Goal: Task Accomplishment & Management: Manage account settings

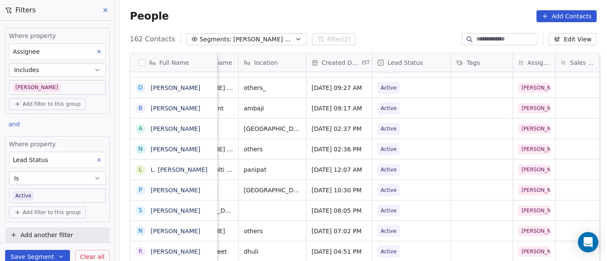
scroll to position [1, 179]
click at [396, 169] on span "Active" at bounding box center [405, 170] width 52 height 12
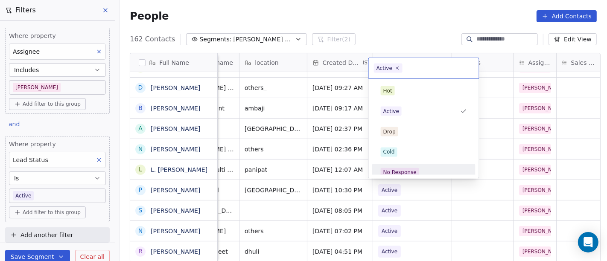
click at [411, 166] on div "No Response" at bounding box center [424, 173] width 97 height 14
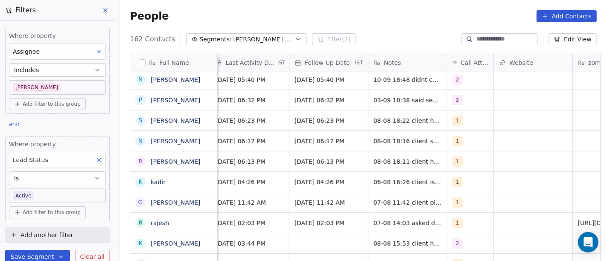
scroll to position [1, 570]
click at [454, 102] on span "2" at bounding box center [458, 100] width 10 height 10
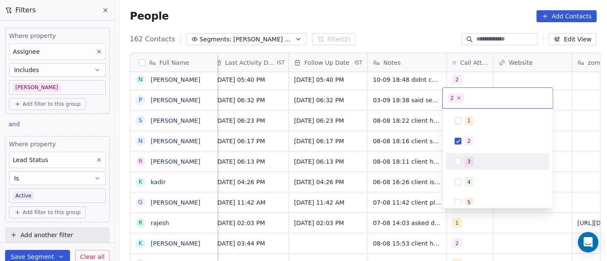
click at [465, 156] on div "3" at bounding box center [498, 162] width 97 height 14
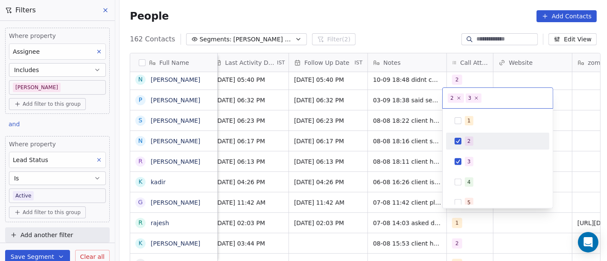
click at [468, 135] on div "2" at bounding box center [498, 142] width 97 height 14
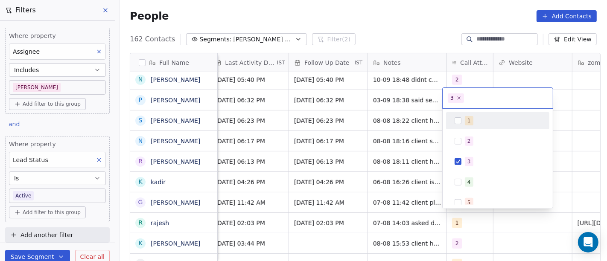
click at [391, 26] on html "On2Cook India Pvt. Ltd. Contacts People Marketing Workflows Campaigns Sales Pip…" at bounding box center [303, 130] width 607 height 261
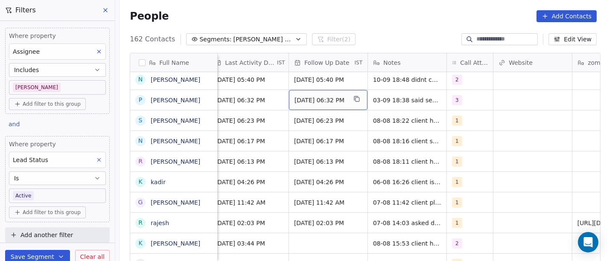
click at [293, 92] on div "[DATE] 06:32 PM" at bounding box center [328, 100] width 79 height 20
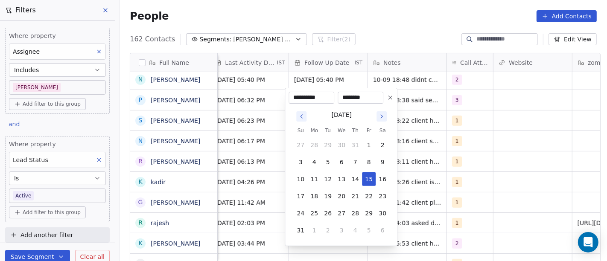
click at [383, 117] on icon "Go to next month" at bounding box center [381, 116] width 7 height 7
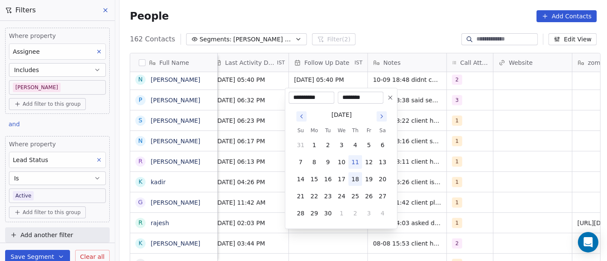
click at [357, 177] on button "18" at bounding box center [355, 180] width 14 height 14
type input "**********"
click at [497, 156] on html "On2Cook India Pvt. Ltd. Contacts People Marketing Workflows Campaigns Sales Pip…" at bounding box center [303, 130] width 607 height 261
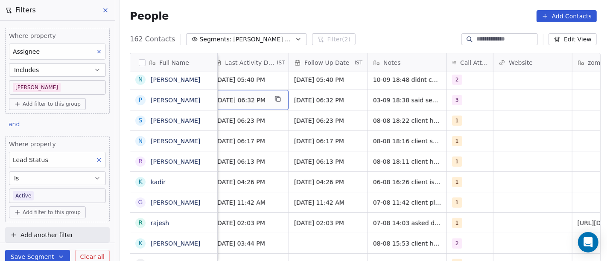
scroll to position [1, 562]
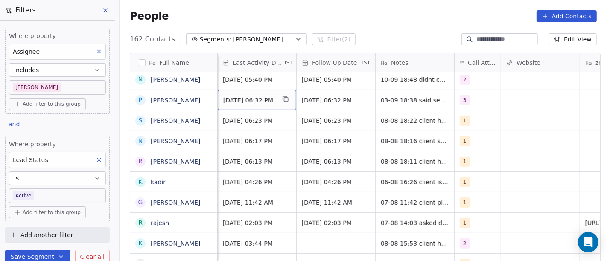
click at [250, 99] on span "[DATE] 06:32 PM" at bounding box center [249, 100] width 52 height 9
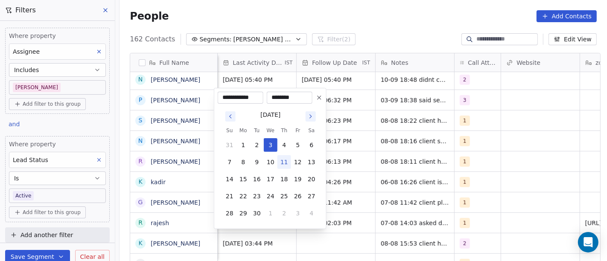
click at [281, 165] on button "11" at bounding box center [285, 162] width 14 height 14
type input "**********"
click at [404, 46] on html "On2Cook India Pvt. Ltd. Contacts People Marketing Workflows Campaigns Sales Pip…" at bounding box center [303, 130] width 607 height 261
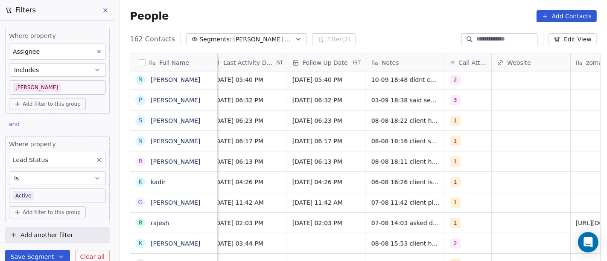
scroll to position [1, 572]
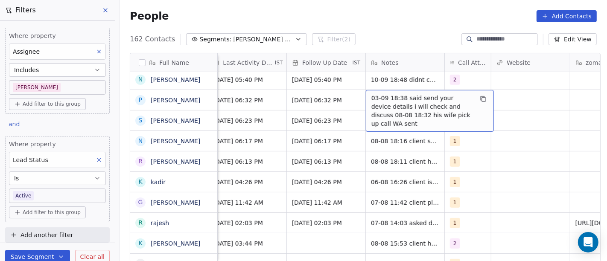
click at [399, 98] on span "03-09 18:38 said send your device details i will check and discuss 08-08 18:32 …" at bounding box center [423, 111] width 102 height 34
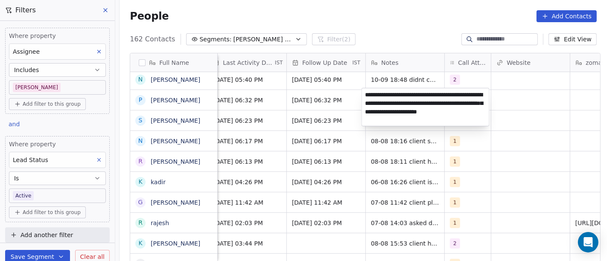
type textarea "**********"
click at [497, 187] on html "On2Cook India Pvt. Ltd. Contacts People Marketing Workflows Campaigns Sales Pip…" at bounding box center [303, 130] width 607 height 261
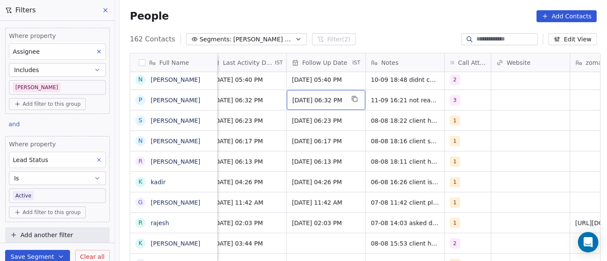
click at [308, 99] on span "[DATE] 06:32 PM" at bounding box center [319, 100] width 52 height 9
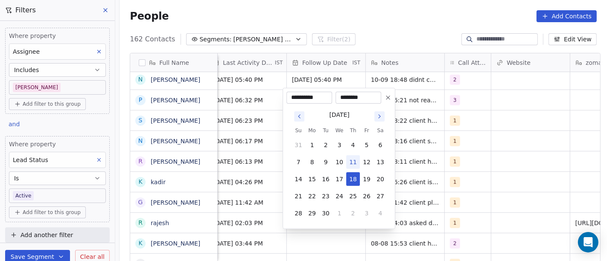
click at [424, 123] on html "On2Cook India Pvt. Ltd. Contacts People Marketing Workflows Campaigns Sales Pip…" at bounding box center [303, 130] width 607 height 261
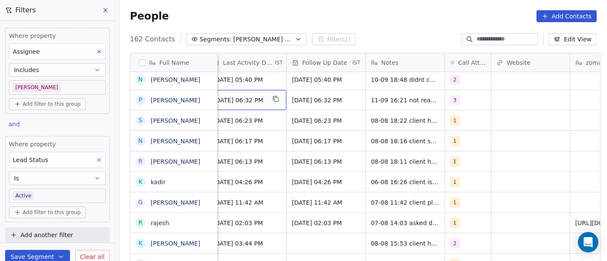
scroll to position [1, 562]
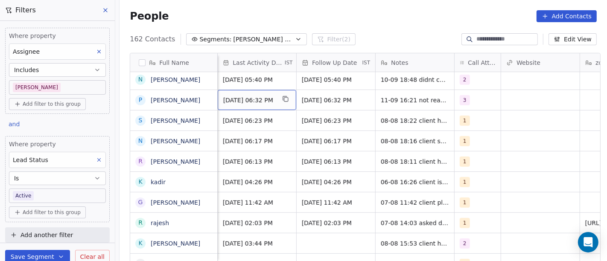
click at [260, 97] on span "[DATE] 06:32 PM" at bounding box center [249, 100] width 52 height 9
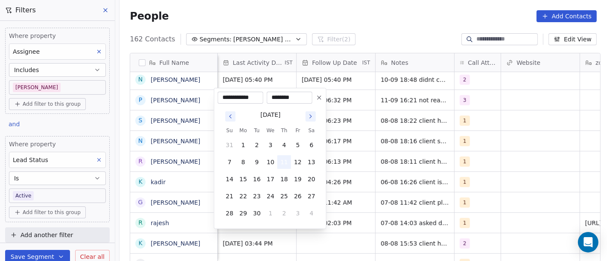
click at [284, 160] on button "11" at bounding box center [285, 162] width 14 height 14
click at [448, 157] on html "On2Cook India Pvt. Ltd. Contacts People Marketing Workflows Campaigns Sales Pip…" at bounding box center [303, 130] width 607 height 261
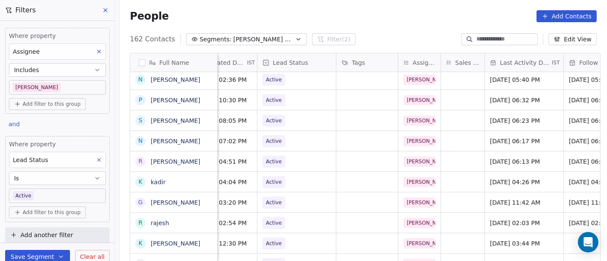
scroll to position [1, 237]
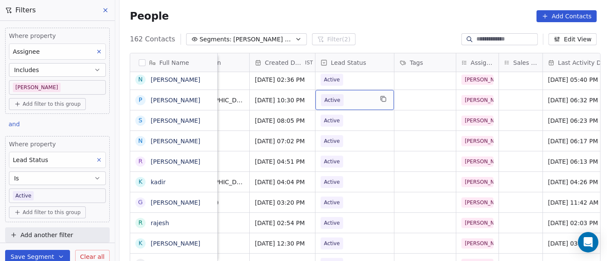
click at [341, 94] on span "Active" at bounding box center [347, 100] width 52 height 12
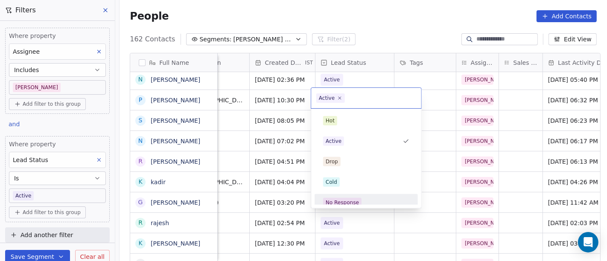
click at [361, 203] on div "No Response" at bounding box center [366, 202] width 86 height 9
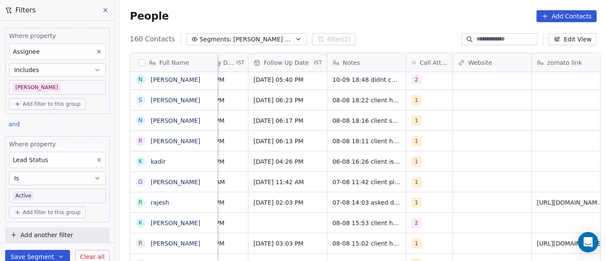
scroll to position [1, 611]
click at [424, 103] on div "1" at bounding box center [422, 100] width 20 height 10
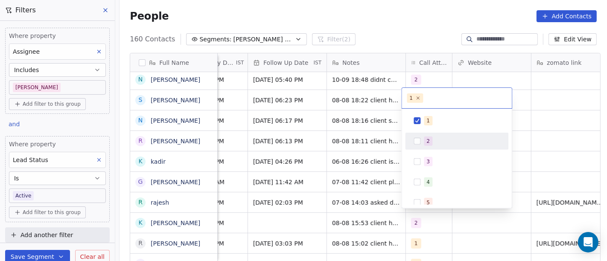
click at [442, 139] on div "2" at bounding box center [462, 141] width 76 height 9
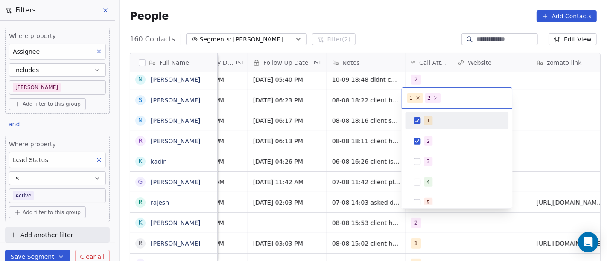
click at [434, 125] on div "1" at bounding box center [462, 120] width 76 height 9
click at [559, 111] on html "On2Cook India Pvt. Ltd. Contacts People Marketing Workflows Campaigns Sales Pip…" at bounding box center [303, 130] width 607 height 261
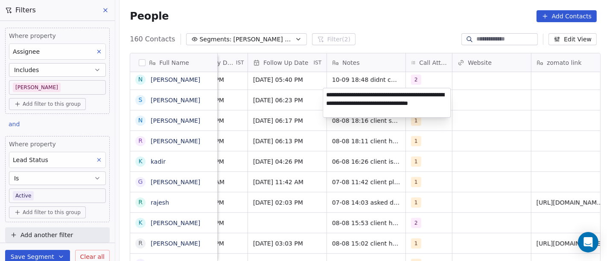
type textarea "**********"
click at [515, 121] on html "On2Cook India Pvt. Ltd. Contacts People Marketing Workflows Campaigns Sales Pip…" at bounding box center [303, 130] width 607 height 261
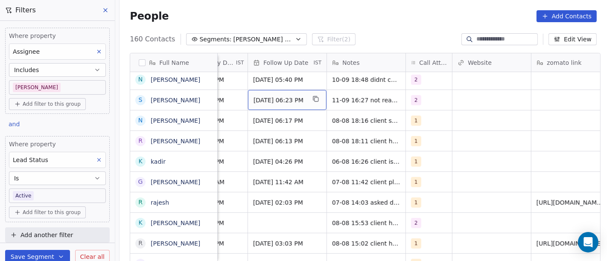
click at [292, 99] on span "[DATE] 06:23 PM" at bounding box center [280, 100] width 52 height 9
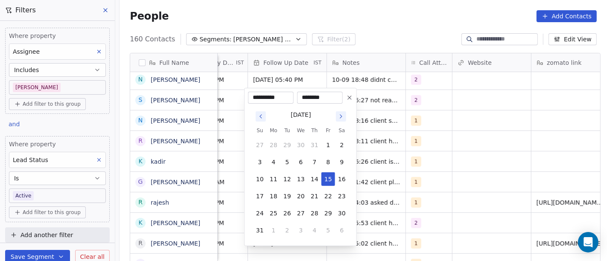
click at [341, 116] on icon "Go to next month" at bounding box center [341, 116] width 2 height 3
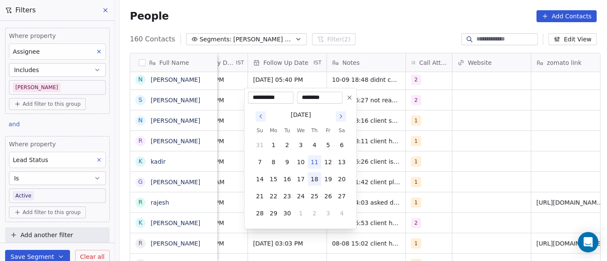
click at [313, 181] on button "18" at bounding box center [315, 180] width 14 height 14
type input "**********"
click at [506, 169] on html "On2Cook India Pvt. Ltd. Contacts People Marketing Workflows Campaigns Sales Pip…" at bounding box center [303, 130] width 607 height 261
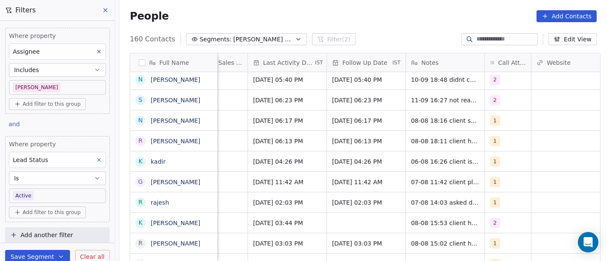
scroll to position [1, 530]
click at [295, 102] on span "[DATE] 06:23 PM" at bounding box center [281, 100] width 52 height 9
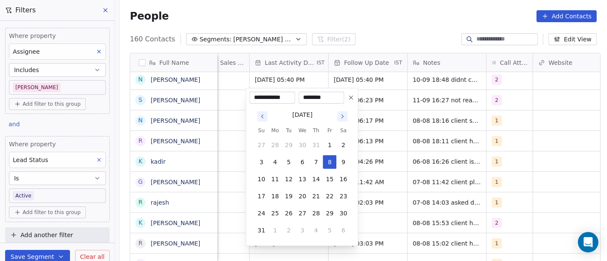
click at [341, 116] on icon "Go to next month" at bounding box center [342, 116] width 7 height 7
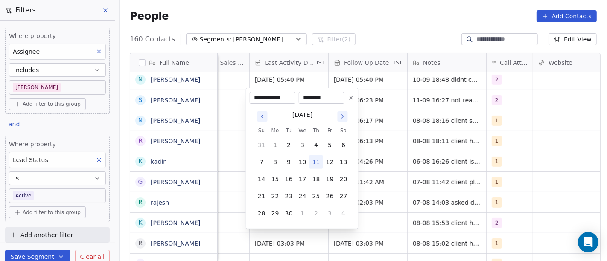
click at [319, 162] on button "11" at bounding box center [317, 162] width 14 height 14
type input "**********"
click at [399, 149] on html "On2Cook India Pvt. Ltd. Contacts People Marketing Workflows Campaigns Sales Pip…" at bounding box center [303, 130] width 607 height 261
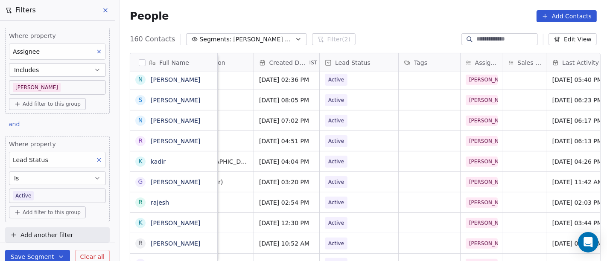
scroll to position [1, 229]
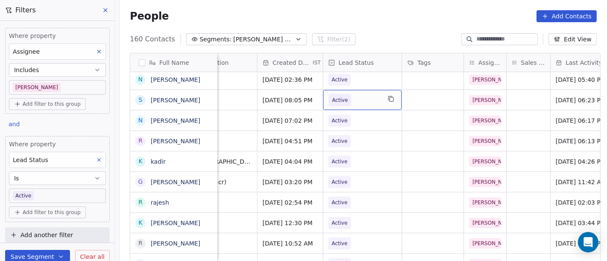
click at [332, 103] on span "Active" at bounding box center [340, 100] width 23 height 12
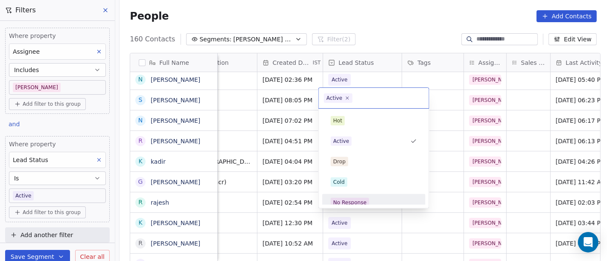
click at [356, 195] on div "No Response" at bounding box center [373, 202] width 103 height 17
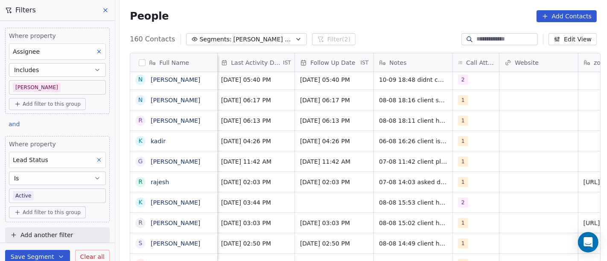
scroll to position [1, 573]
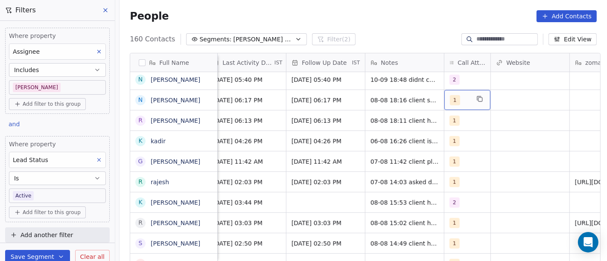
click at [465, 99] on div "1" at bounding box center [460, 100] width 20 height 10
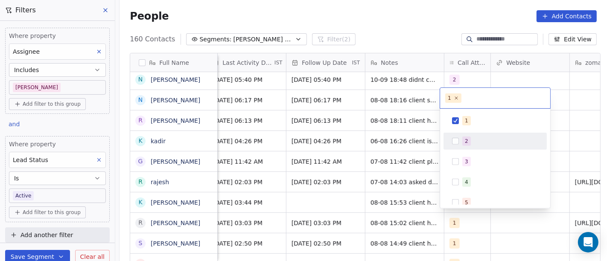
click at [467, 137] on span "2" at bounding box center [466, 141] width 9 height 9
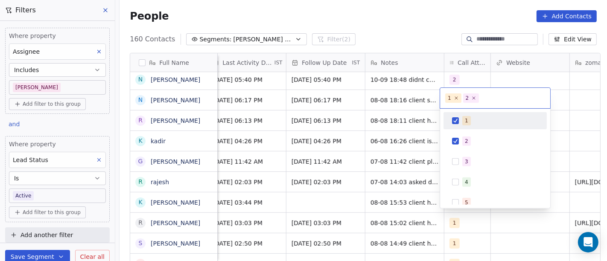
click at [464, 123] on span "1" at bounding box center [466, 120] width 9 height 9
click at [390, 20] on html "On2Cook India Pvt. Ltd. Contacts People Marketing Workflows Campaigns Sales Pip…" at bounding box center [303, 130] width 607 height 261
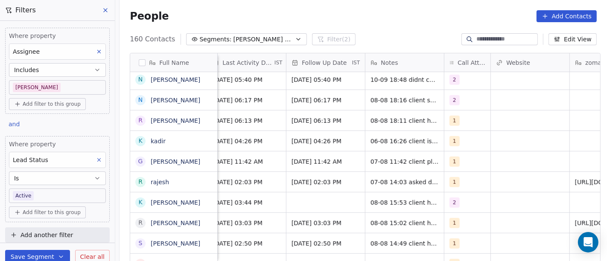
scroll to position [1, 562]
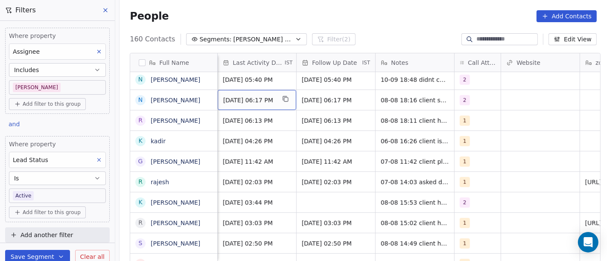
click at [233, 99] on span "[DATE] 06:17 PM" at bounding box center [249, 100] width 52 height 9
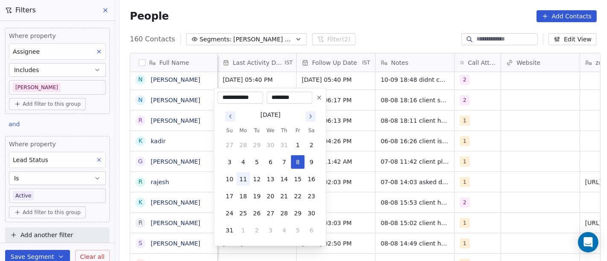
click at [244, 179] on button "11" at bounding box center [244, 180] width 14 height 14
click at [315, 117] on button "Go to next month" at bounding box center [311, 116] width 10 height 10
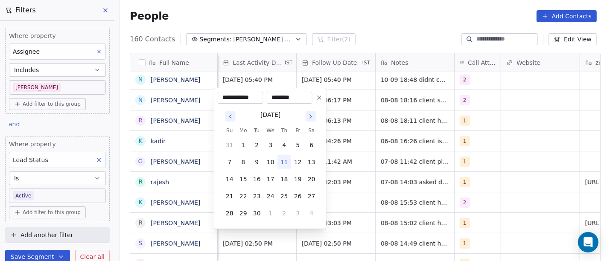
click at [281, 165] on button "11" at bounding box center [285, 162] width 14 height 14
type input "**********"
click at [381, 23] on html "On2Cook India Pvt. Ltd. Contacts People Marketing Workflows Campaigns Sales Pip…" at bounding box center [303, 130] width 607 height 261
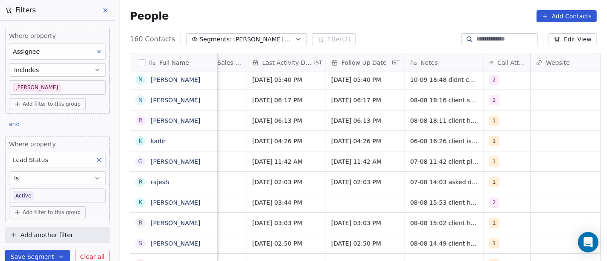
scroll to position [1, 532]
click at [395, 99] on icon "grid" at bounding box center [395, 99] width 7 height 7
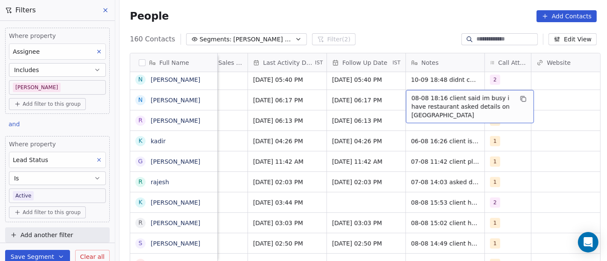
click at [440, 94] on span "08-08 18:16 client said im busy i have restaurant asked details on [GEOGRAPHIC_…" at bounding box center [463, 107] width 102 height 26
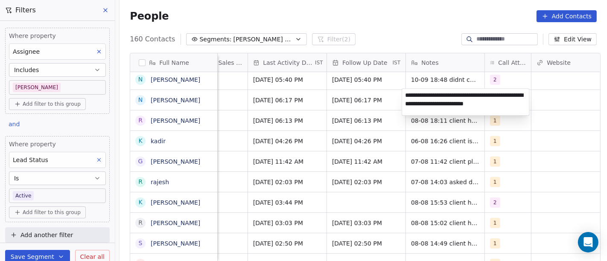
click at [344, 97] on html "On2Cook India Pvt. Ltd. Contacts People Marketing Workflows Campaigns Sales Pip…" at bounding box center [303, 130] width 607 height 261
click at [438, 95] on textarea "**********" at bounding box center [465, 102] width 127 height 26
type textarea "**********"
click at [553, 176] on html "On2Cook India Pvt. Ltd. Contacts People Marketing Workflows Campaigns Sales Pip…" at bounding box center [303, 130] width 607 height 261
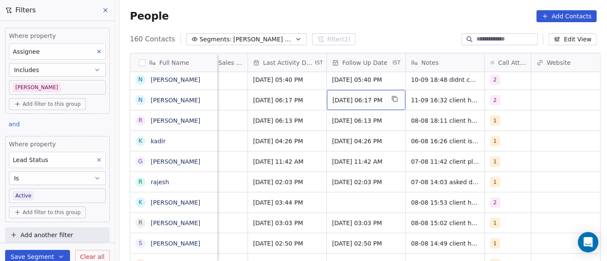
click at [369, 101] on span "[DATE] 06:17 PM" at bounding box center [359, 100] width 52 height 9
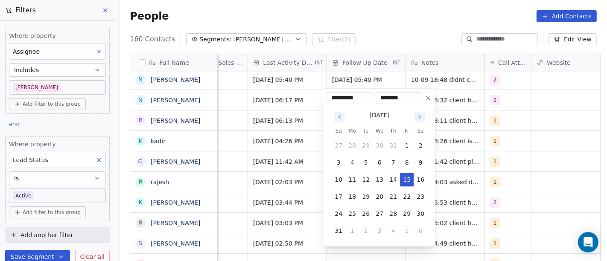
click at [427, 99] on icon at bounding box center [428, 98] width 7 height 7
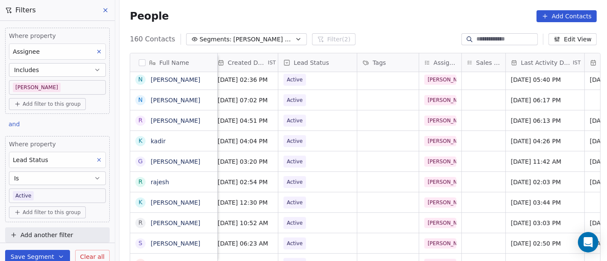
scroll to position [1, 273]
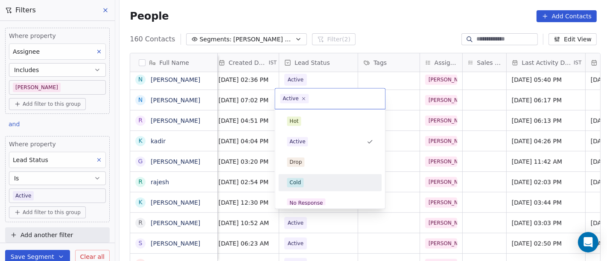
click at [310, 182] on div "Cold" at bounding box center [330, 182] width 86 height 9
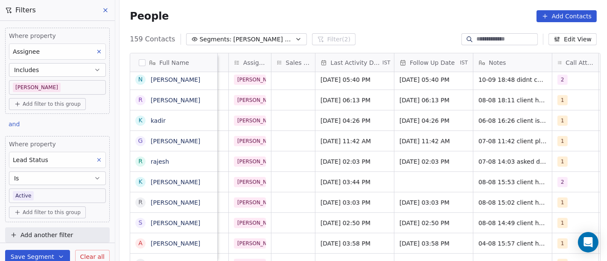
scroll to position [1, 501]
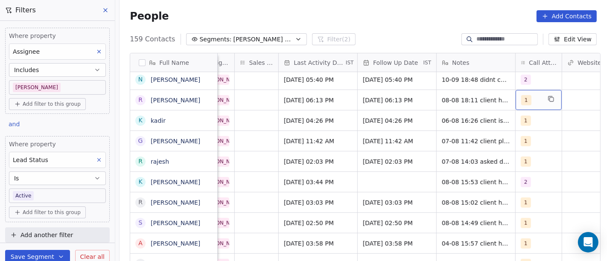
click at [536, 96] on div "1" at bounding box center [531, 100] width 20 height 10
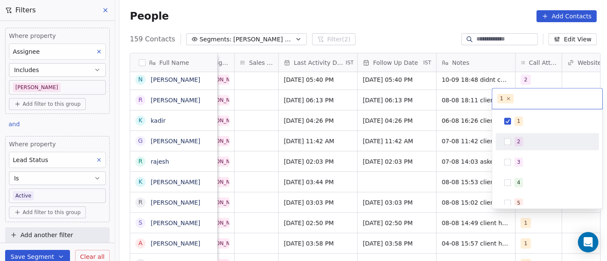
click at [527, 147] on div "2" at bounding box center [547, 142] width 97 height 14
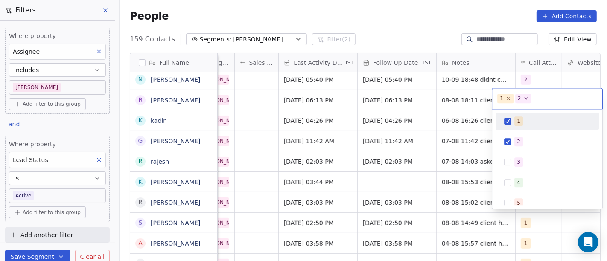
click at [509, 124] on button "Suggestions" at bounding box center [507, 121] width 7 height 7
click at [433, 100] on html "On2Cook India Pvt. Ltd. Contacts People Marketing Workflows Campaigns Sales Pip…" at bounding box center [303, 130] width 607 height 261
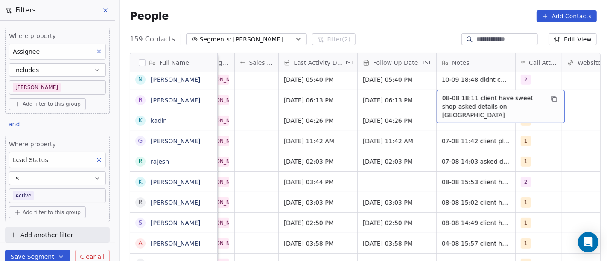
click at [486, 101] on span "08-08 18:11 client have sweet shop asked details on [GEOGRAPHIC_DATA]" at bounding box center [493, 107] width 102 height 26
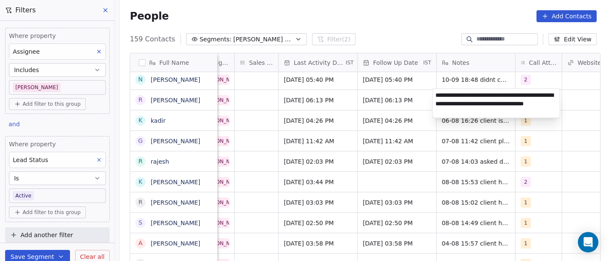
type textarea "**********"
click at [418, 141] on html "On2Cook India Pvt. Ltd. Contacts People Marketing Workflows Campaigns Sales Pip…" at bounding box center [303, 130] width 607 height 261
click at [376, 95] on html "On2Cook India Pvt. Ltd. Contacts People Marketing Workflows Campaigns Sales Pip…" at bounding box center [303, 130] width 607 height 261
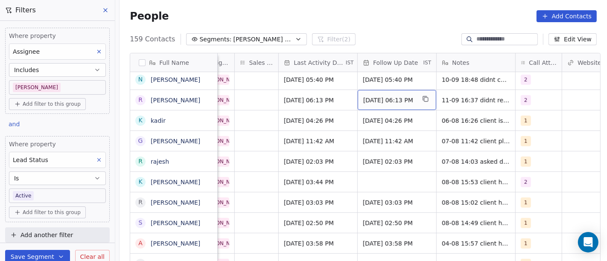
click at [392, 104] on div "[DATE] 06:13 PM" at bounding box center [397, 100] width 79 height 20
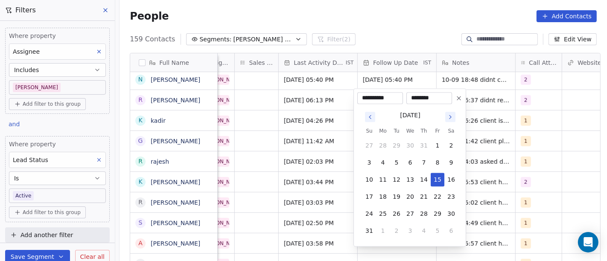
click at [450, 117] on icon "Go to next month" at bounding box center [450, 117] width 7 height 7
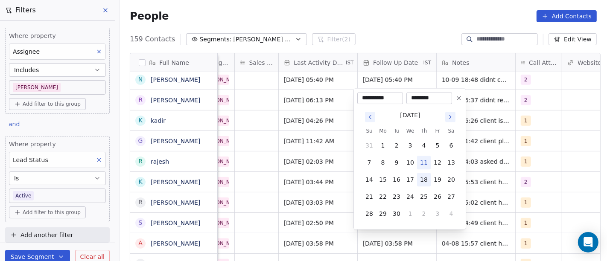
click at [424, 177] on button "18" at bounding box center [424, 180] width 14 height 14
type input "**********"
click at [509, 169] on html "On2Cook India Pvt. Ltd. Contacts People Marketing Workflows Campaigns Sales Pip…" at bounding box center [303, 130] width 607 height 261
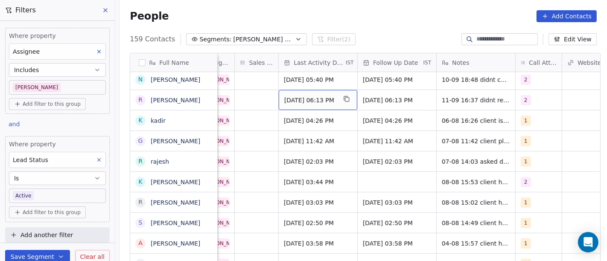
click at [315, 102] on span "[DATE] 06:13 PM" at bounding box center [310, 100] width 52 height 9
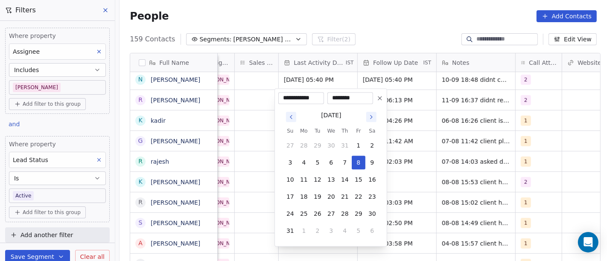
click at [372, 119] on icon "Go to next month" at bounding box center [371, 117] width 7 height 7
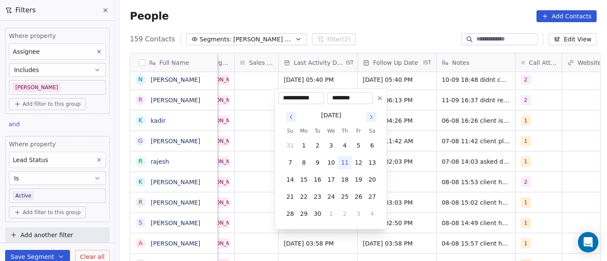
click at [342, 164] on button "11" at bounding box center [345, 163] width 14 height 14
type input "**********"
click at [454, 149] on html "On2Cook India Pvt. Ltd. Contacts People Marketing Workflows Campaigns Sales Pip…" at bounding box center [303, 130] width 607 height 261
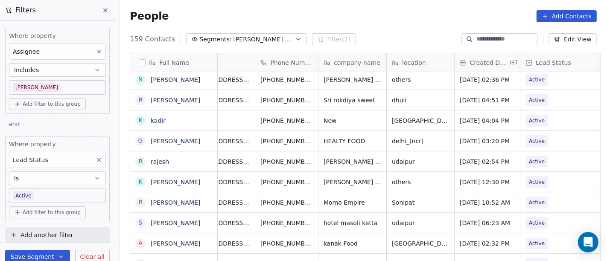
scroll to position [1, 0]
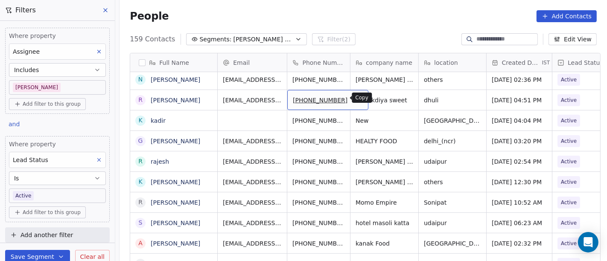
click at [354, 101] on icon "grid" at bounding box center [357, 99] width 7 height 7
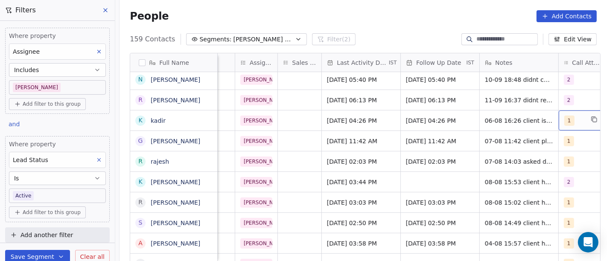
scroll to position [1, 471]
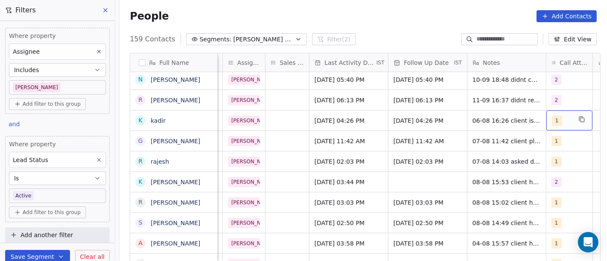
click at [565, 116] on div "1" at bounding box center [562, 121] width 20 height 10
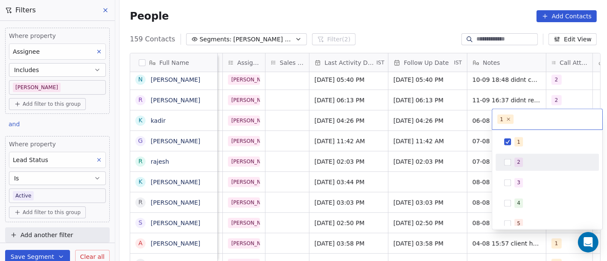
click at [524, 170] on div "2" at bounding box center [547, 162] width 103 height 17
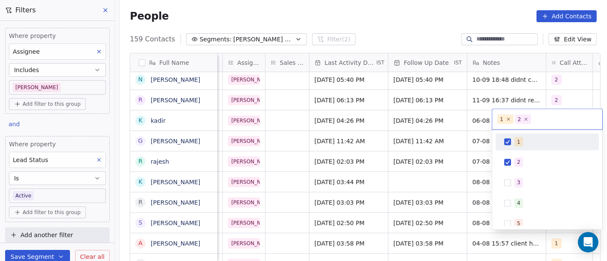
click at [507, 144] on button "Suggestions" at bounding box center [507, 142] width 7 height 7
click at [451, 110] on html "On2Cook India Pvt. Ltd. Contacts People Marketing Workflows Campaigns Sales Pip…" at bounding box center [303, 130] width 607 height 261
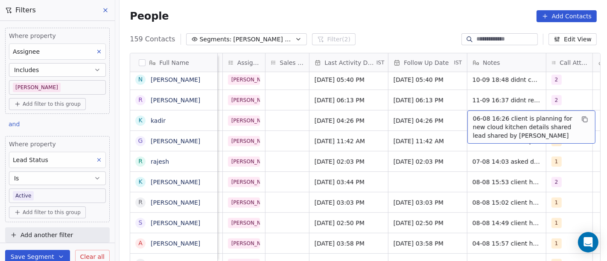
click at [512, 121] on span "06-08 16:26 client is planning for new cloud kitchen details shared lead shared…" at bounding box center [524, 127] width 102 height 26
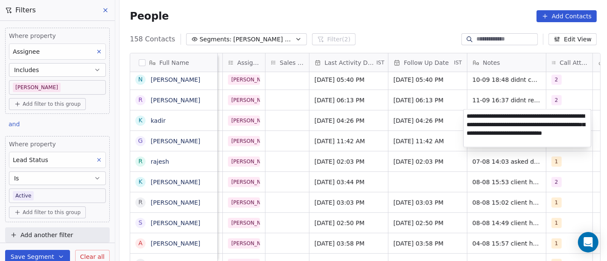
type textarea "**********"
click at [387, 132] on html "On2Cook India Pvt. Ltd. Contacts People Marketing Workflows Campaigns Sales Pip…" at bounding box center [303, 130] width 607 height 261
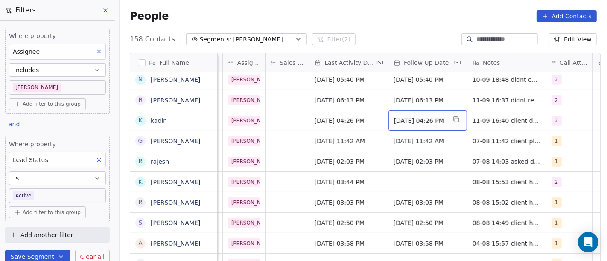
click at [405, 121] on span "[DATE] 04:26 PM" at bounding box center [420, 121] width 52 height 9
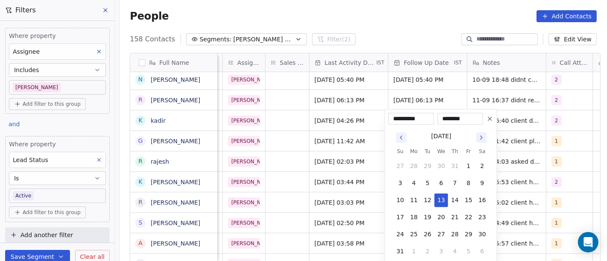
click at [488, 118] on icon at bounding box center [490, 119] width 7 height 7
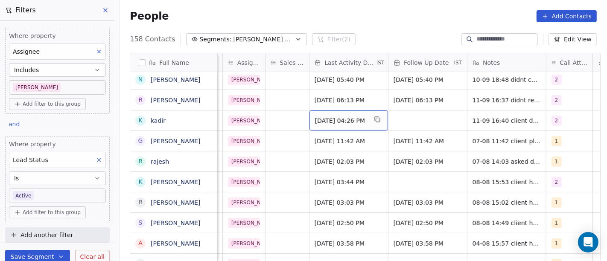
click at [357, 117] on span "[DATE] 04:26 PM" at bounding box center [341, 121] width 52 height 9
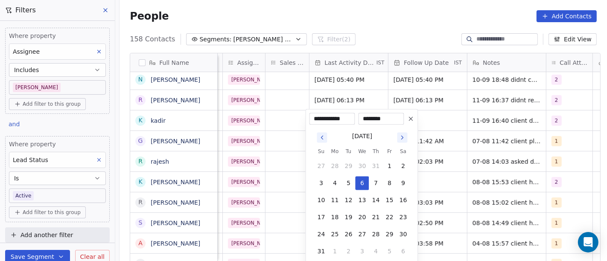
click at [404, 137] on icon "Go to next month" at bounding box center [402, 138] width 7 height 7
click at [324, 139] on icon "Go to previous month" at bounding box center [322, 138] width 7 height 7
click at [377, 184] on button "11" at bounding box center [376, 184] width 14 height 14
type input "**********"
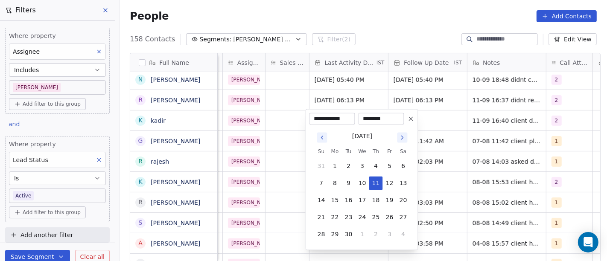
click at [492, 159] on html "On2Cook India Pvt. Ltd. Contacts People Marketing Workflows Campaigns Sales Pip…" at bounding box center [303, 130] width 607 height 261
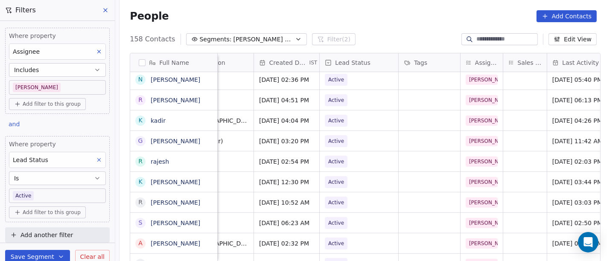
scroll to position [1, 232]
click at [329, 123] on span "Active" at bounding box center [337, 121] width 16 height 9
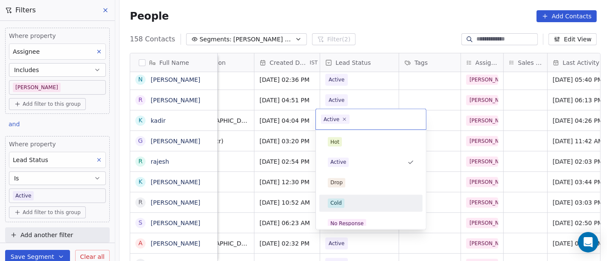
click at [351, 204] on div "Cold" at bounding box center [371, 203] width 86 height 9
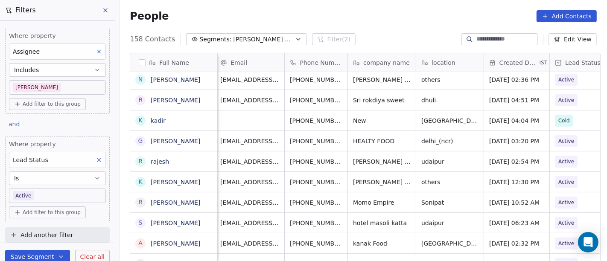
scroll to position [1, 0]
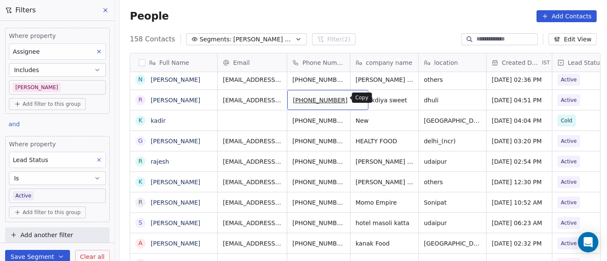
click at [357, 100] on icon "grid" at bounding box center [359, 100] width 4 height 4
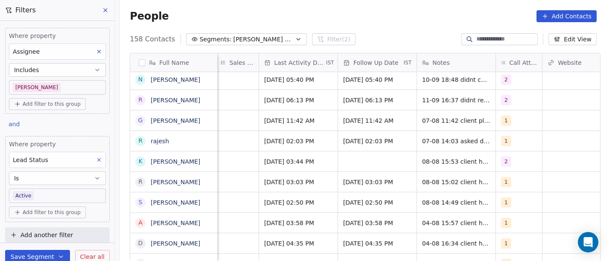
scroll to position [1, 629]
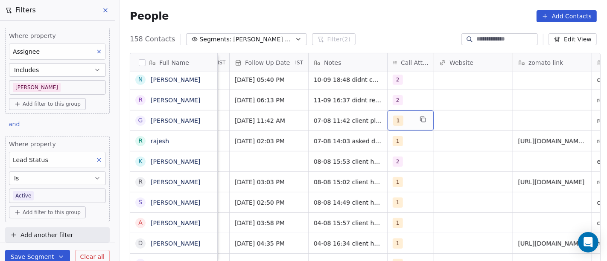
click at [404, 123] on div "1" at bounding box center [403, 121] width 20 height 10
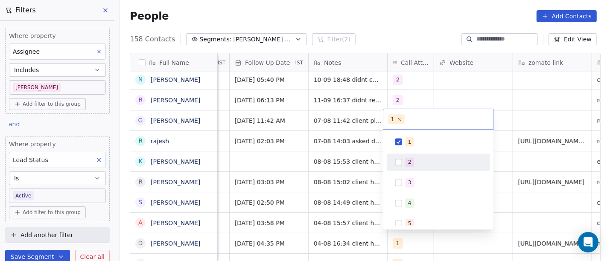
click at [409, 156] on div "2" at bounding box center [438, 163] width 97 height 14
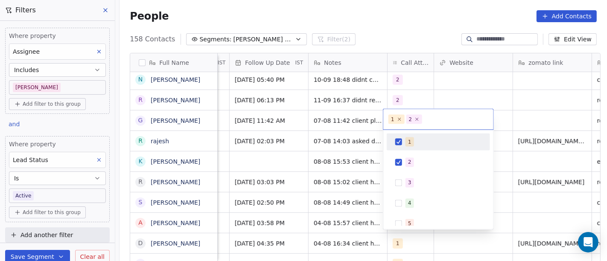
click at [408, 139] on div "1" at bounding box center [409, 142] width 3 height 8
click at [334, 120] on html "On2Cook India Pvt. Ltd. Contacts People Marketing Workflows Campaigns Sales Pip…" at bounding box center [303, 130] width 607 height 261
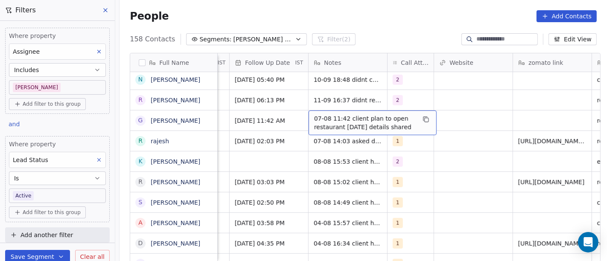
click at [334, 120] on span "07-08 11:42 client plan to open restaurant [DATE] details shared" at bounding box center [365, 122] width 102 height 17
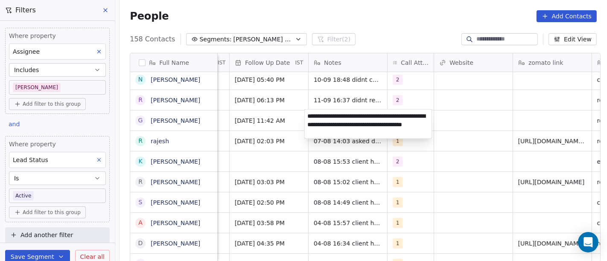
type textarea "**********"
click at [232, 180] on html "On2Cook India Pvt. Ltd. Contacts People Marketing Workflows Campaigns Sales Pip…" at bounding box center [303, 130] width 607 height 261
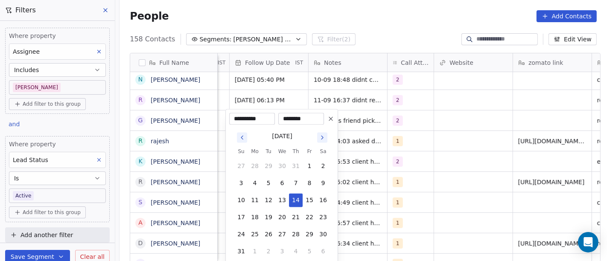
click at [321, 139] on icon "Go to next month" at bounding box center [322, 138] width 7 height 7
click at [297, 204] on button "18" at bounding box center [296, 201] width 14 height 14
type input "**********"
click at [437, 182] on html "On2Cook India Pvt. Ltd. Contacts People Marketing Workflows Campaigns Sales Pip…" at bounding box center [303, 130] width 607 height 261
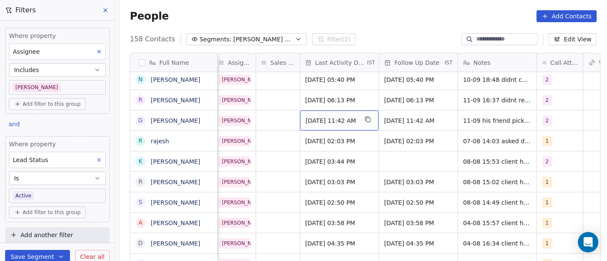
scroll to position [1, 480]
click at [334, 123] on span "[DATE] 11:42 AM" at bounding box center [332, 121] width 52 height 9
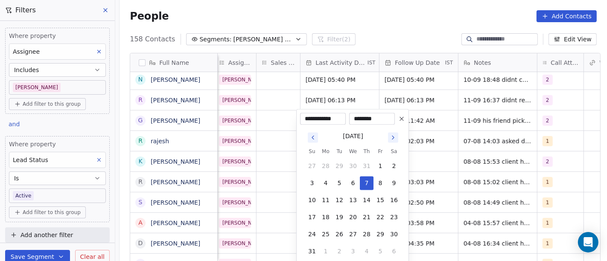
click at [393, 140] on icon "Go to next month" at bounding box center [393, 138] width 7 height 7
click at [362, 183] on button "11" at bounding box center [367, 184] width 14 height 14
type input "**********"
click at [450, 170] on html "On2Cook India Pvt. Ltd. Contacts People Marketing Workflows Campaigns Sales Pip…" at bounding box center [303, 130] width 607 height 261
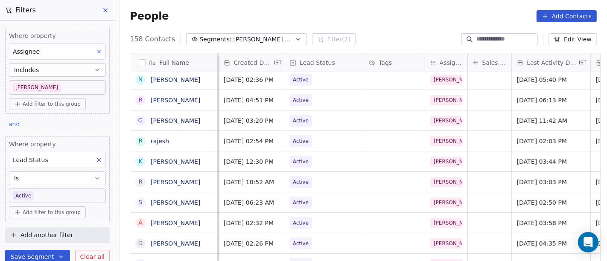
scroll to position [1, 269]
click at [348, 121] on icon "grid" at bounding box center [351, 119] width 7 height 7
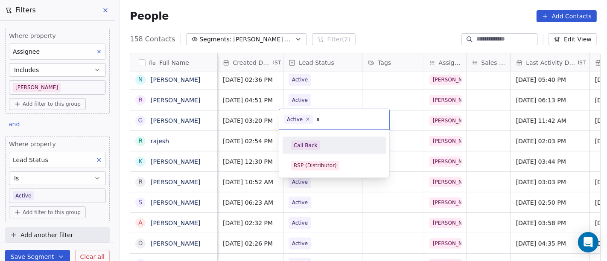
type input "*"
click at [328, 143] on div "Call Back" at bounding box center [334, 145] width 86 height 9
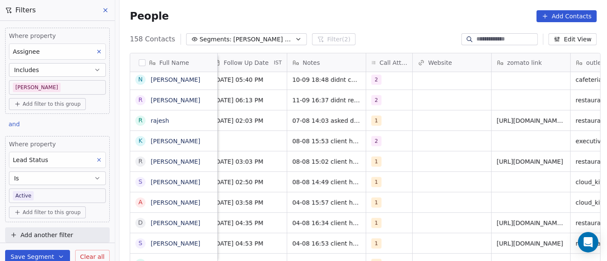
scroll to position [1, 655]
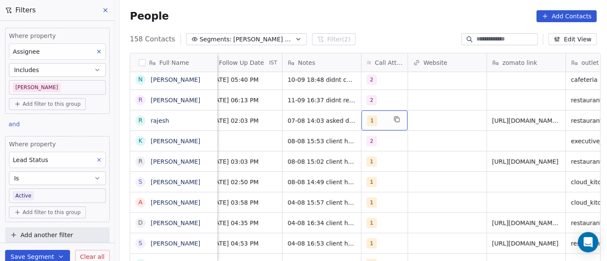
click at [380, 123] on div "1" at bounding box center [377, 121] width 20 height 10
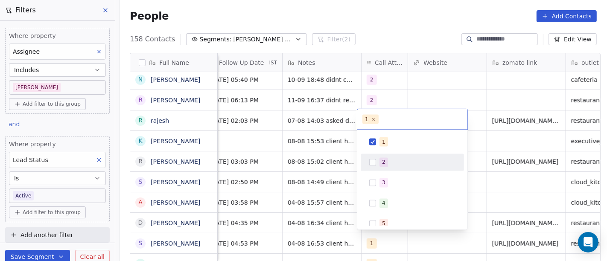
click at [393, 161] on div "2" at bounding box center [418, 162] width 76 height 9
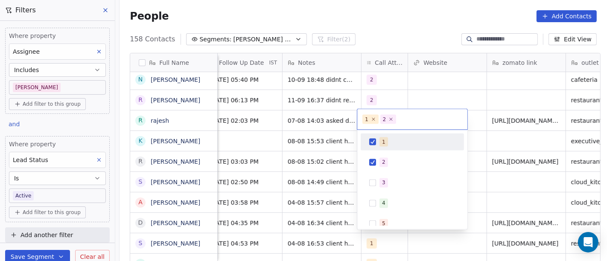
click at [386, 146] on div "1" at bounding box center [412, 142] width 97 height 14
click at [490, 88] on html "On2Cook India Pvt. Ltd. Contacts People Marketing Workflows Campaigns Sales Pip…" at bounding box center [303, 130] width 607 height 261
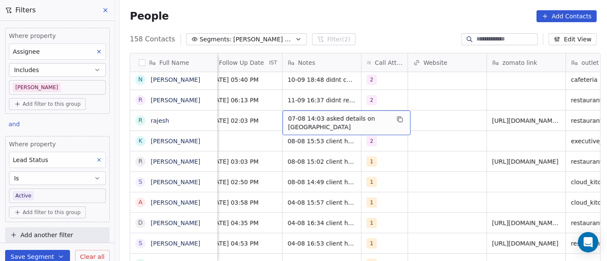
click at [333, 117] on span "07-08 14:03 asked details on [GEOGRAPHIC_DATA]" at bounding box center [339, 122] width 102 height 17
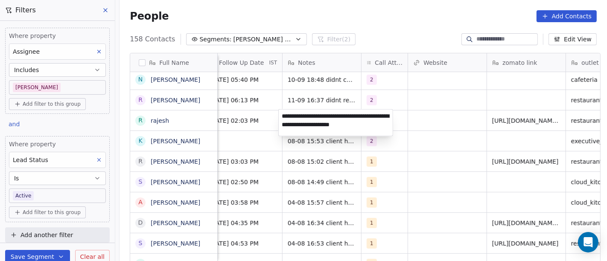
type textarea "**********"
click at [264, 122] on html "On2Cook India Pvt. Ltd. Contacts People Marketing Workflows Campaigns Sales Pip…" at bounding box center [303, 130] width 607 height 261
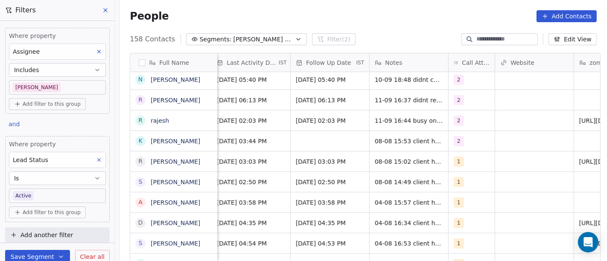
scroll to position [1, 561]
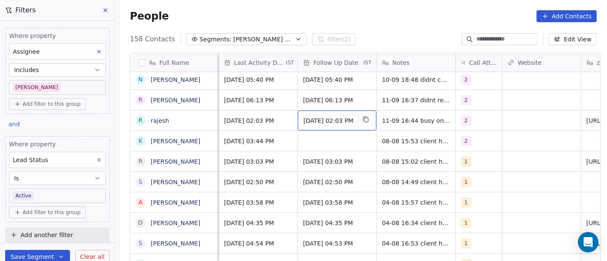
click at [333, 122] on span "[DATE] 02:03 PM" at bounding box center [330, 121] width 52 height 9
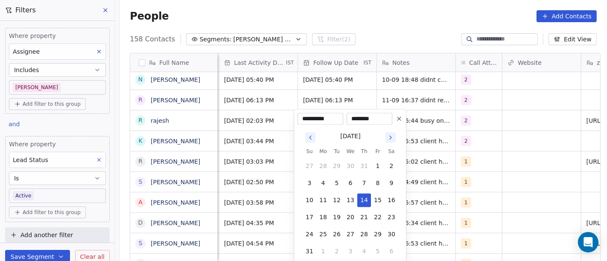
click at [392, 141] on icon "Go to next month" at bounding box center [390, 138] width 7 height 7
click at [365, 203] on button "18" at bounding box center [364, 201] width 14 height 14
type input "**********"
drag, startPoint x: 456, startPoint y: 180, endPoint x: 292, endPoint y: 129, distance: 171.8
click at [457, 179] on html "On2Cook India Pvt. Ltd. Contacts People Marketing Workflows Campaigns Sales Pip…" at bounding box center [303, 130] width 607 height 261
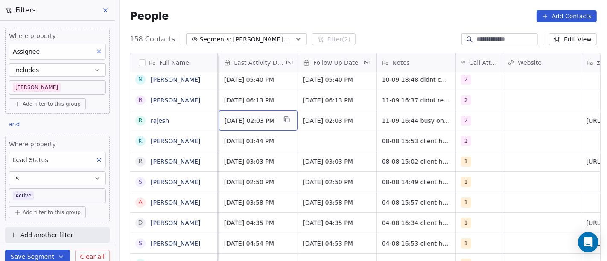
click at [261, 117] on span "[DATE] 02:03 PM" at bounding box center [251, 121] width 52 height 9
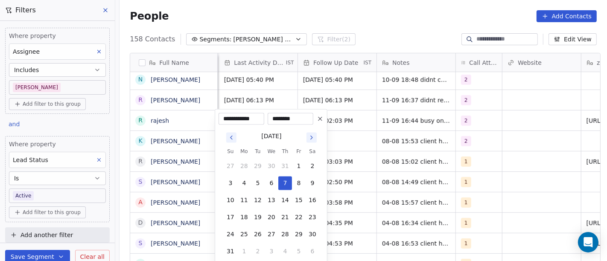
click at [310, 143] on button "Go to next month" at bounding box center [312, 138] width 12 height 12
click at [289, 183] on button "11" at bounding box center [285, 184] width 14 height 14
type input "**********"
click at [399, 170] on html "On2Cook India Pvt. Ltd. Contacts People Marketing Workflows Campaigns Sales Pip…" at bounding box center [303, 130] width 607 height 261
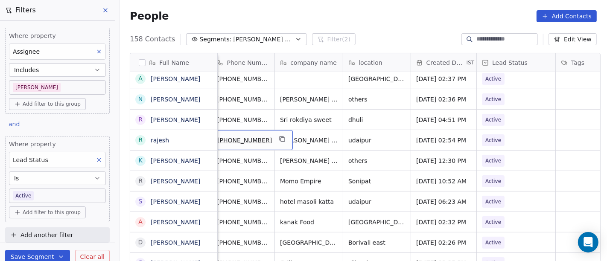
scroll to position [1, 69]
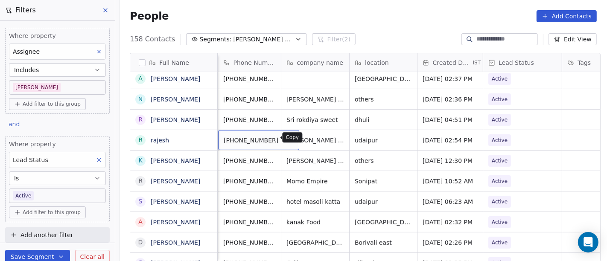
click at [285, 138] on icon "grid" at bounding box center [288, 139] width 7 height 7
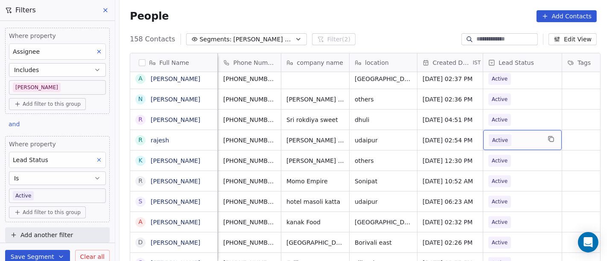
click at [511, 136] on span "Active" at bounding box center [515, 141] width 52 height 12
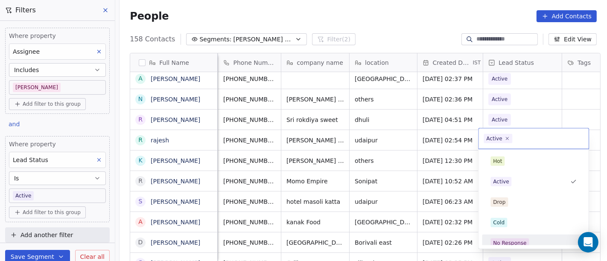
click at [513, 235] on div "No Response" at bounding box center [533, 243] width 103 height 17
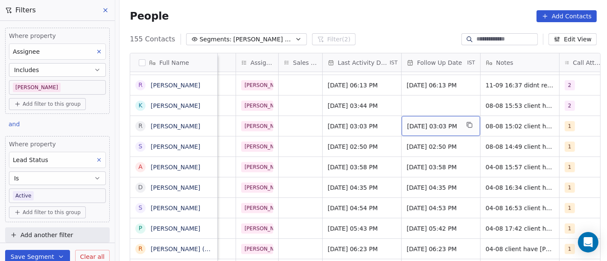
scroll to position [1, 471]
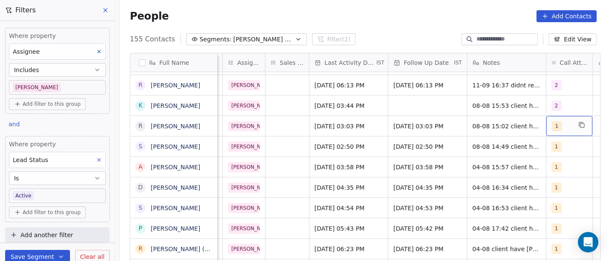
click at [564, 126] on div "1" at bounding box center [562, 126] width 20 height 10
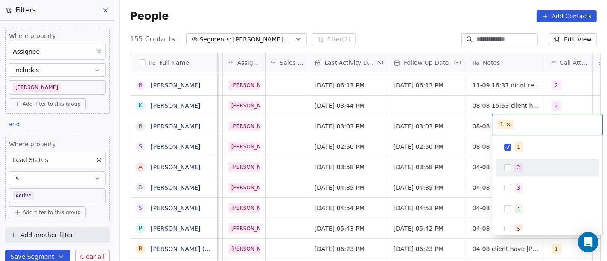
click at [521, 165] on span "2" at bounding box center [519, 167] width 9 height 9
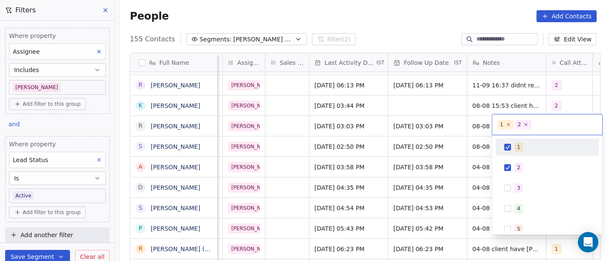
click at [518, 147] on div "1" at bounding box center [518, 147] width 3 height 8
click at [514, 98] on html "On2Cook India Pvt. Ltd. Contacts People Marketing Workflows Campaigns Sales Pip…" at bounding box center [303, 130] width 607 height 261
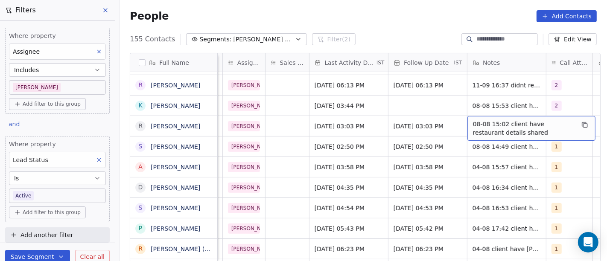
click at [489, 125] on span "08-08 15:02 client have restaurant details shared" at bounding box center [524, 128] width 102 height 17
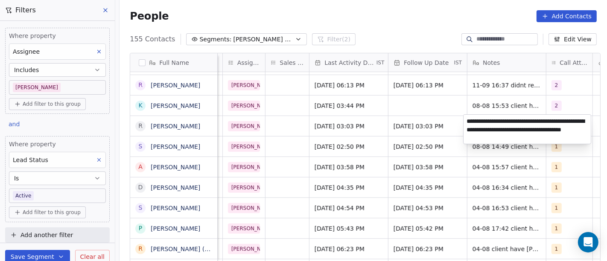
type textarea "**********"
click at [403, 174] on html "On2Cook India Pvt. Ltd. Contacts People Marketing Workflows Campaigns Sales Pip…" at bounding box center [303, 130] width 607 height 261
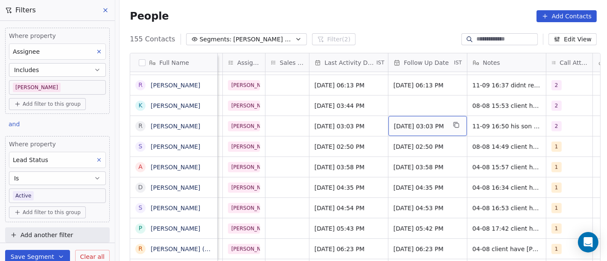
click at [414, 125] on span "[DATE] 03:03 PM" at bounding box center [420, 126] width 52 height 9
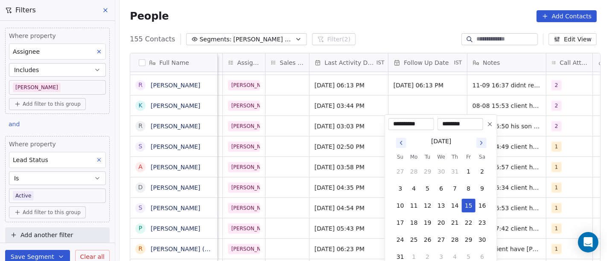
click at [479, 142] on icon "Go to next month" at bounding box center [481, 143] width 7 height 7
click at [454, 209] on button "18" at bounding box center [455, 206] width 14 height 14
type input "**********"
click at [541, 186] on html "On2Cook India Pvt. Ltd. Contacts People Marketing Workflows Campaigns Sales Pip…" at bounding box center [303, 130] width 607 height 261
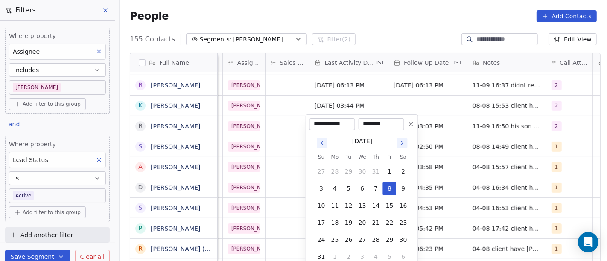
click at [404, 140] on icon "Go to next month" at bounding box center [402, 143] width 7 height 7
click at [373, 191] on button "11" at bounding box center [376, 189] width 14 height 14
type input "**********"
click at [466, 179] on html "On2Cook India Pvt. Ltd. Contacts People Marketing Workflows Campaigns Sales Pip…" at bounding box center [303, 130] width 607 height 261
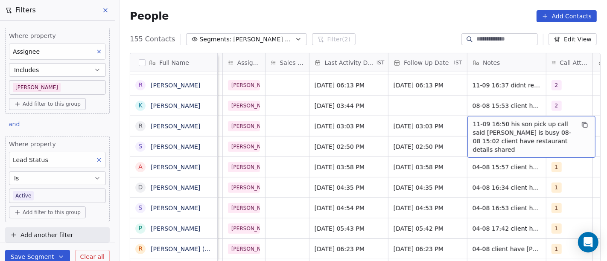
click at [497, 126] on span "11-09 16:50 his son pick up call said [PERSON_NAME] is busy 08-08 15:02 client …" at bounding box center [524, 137] width 102 height 34
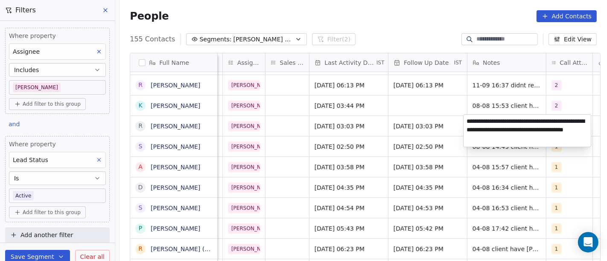
click at [567, 121] on textarea "**********" at bounding box center [527, 131] width 127 height 32
type textarea "**********"
click at [448, 187] on html "On2Cook India Pvt. Ltd. Contacts People Marketing Workflows Campaigns Sales Pip…" at bounding box center [303, 130] width 607 height 261
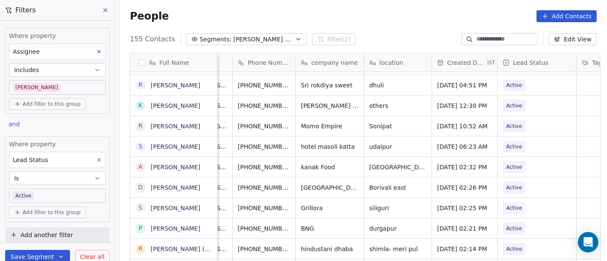
scroll to position [1, 56]
click at [297, 127] on button "grid" at bounding box center [302, 125] width 10 height 10
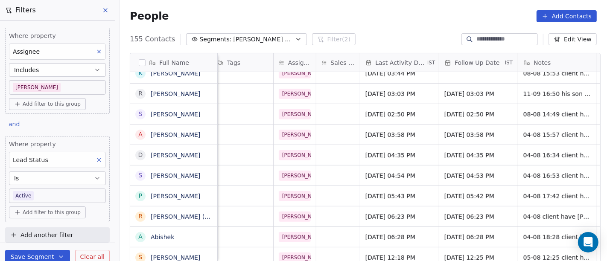
scroll to position [1, 475]
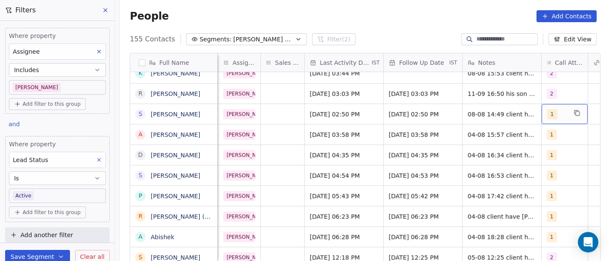
click at [547, 111] on span "1" at bounding box center [552, 114] width 10 height 10
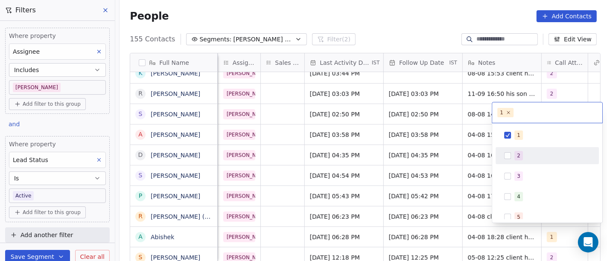
click at [548, 153] on div "2" at bounding box center [553, 155] width 76 height 9
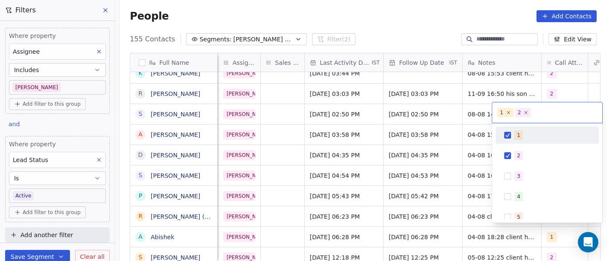
click at [530, 140] on div "1" at bounding box center [547, 136] width 97 height 14
click at [462, 114] on html "On2Cook India Pvt. Ltd. Contacts People Marketing Workflows Campaigns Sales Pip…" at bounding box center [303, 130] width 607 height 261
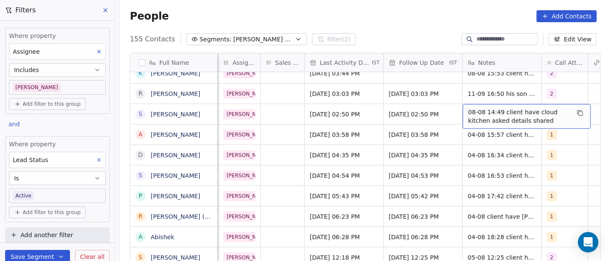
click at [492, 114] on span "08-08 14:49 client have cloud kitchen asked details shared" at bounding box center [519, 116] width 102 height 17
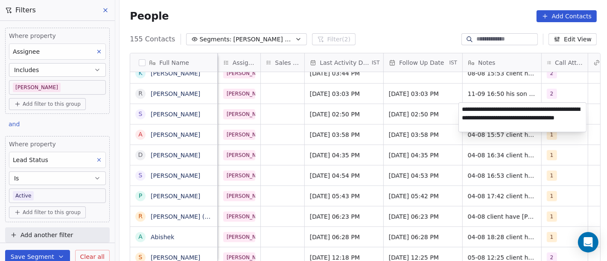
type textarea "**********"
click at [461, 183] on html "On2Cook India Pvt. Ltd. Contacts People Marketing Workflows Campaigns Sales Pip…" at bounding box center [303, 130] width 607 height 261
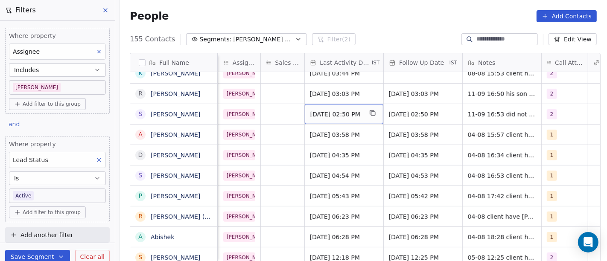
click at [319, 114] on span "[DATE] 02:50 PM" at bounding box center [336, 114] width 52 height 9
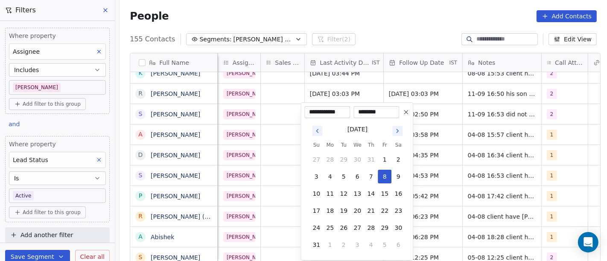
click at [398, 135] on button "Go to next month" at bounding box center [397, 131] width 10 height 10
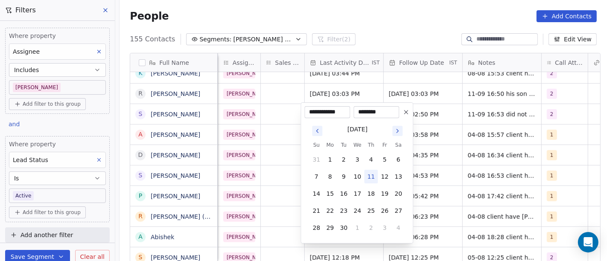
click at [371, 181] on button "11" at bounding box center [371, 177] width 14 height 14
type input "**********"
click at [465, 164] on html "On2Cook India Pvt. Ltd. Contacts People Marketing Workflows Campaigns Sales Pip…" at bounding box center [303, 130] width 607 height 261
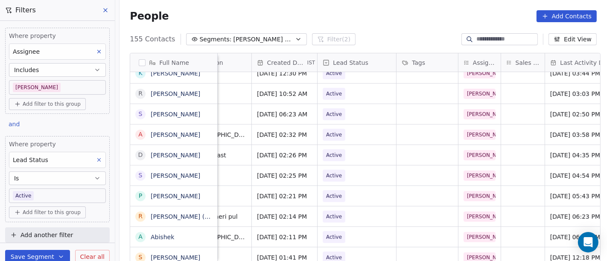
scroll to position [1, 234]
click at [348, 116] on span "Active" at bounding box center [350, 114] width 52 height 12
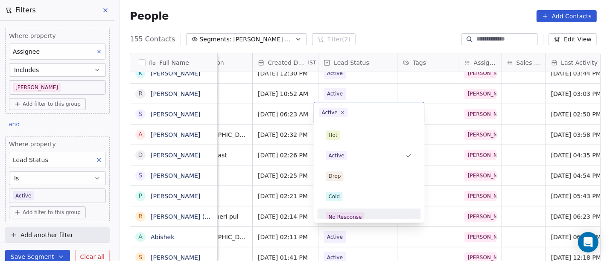
click at [357, 214] on div "No Response" at bounding box center [345, 218] width 33 height 8
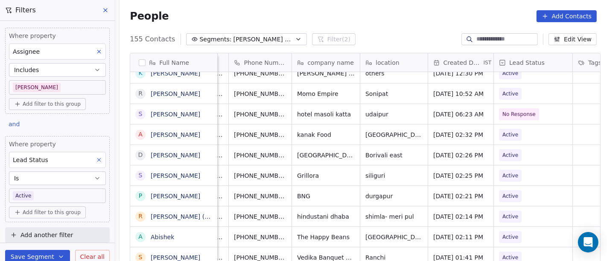
scroll to position [1, 51]
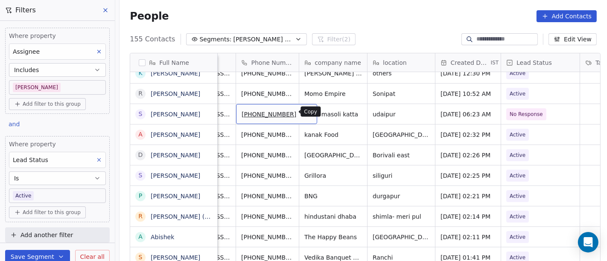
click at [301, 115] on button "grid" at bounding box center [306, 113] width 10 height 10
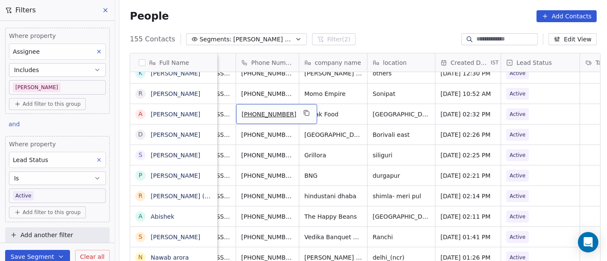
click at [298, 111] on div "[PHONE_NUMBER]" at bounding box center [276, 114] width 81 height 20
click at [303, 111] on icon "grid" at bounding box center [306, 113] width 7 height 7
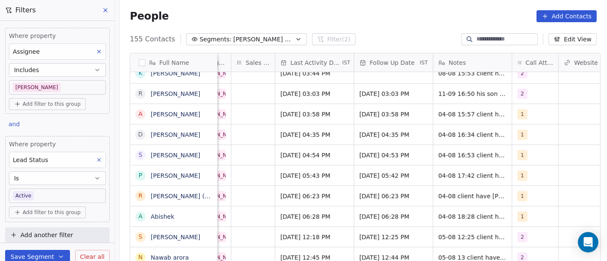
scroll to position [1, 510]
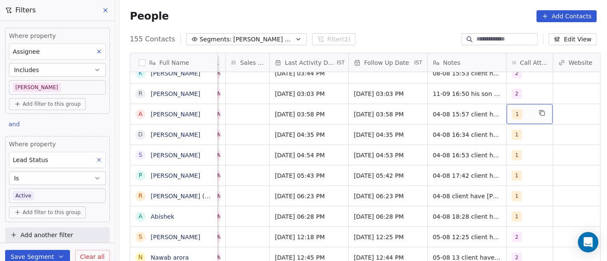
click at [520, 112] on div "1" at bounding box center [522, 114] width 20 height 10
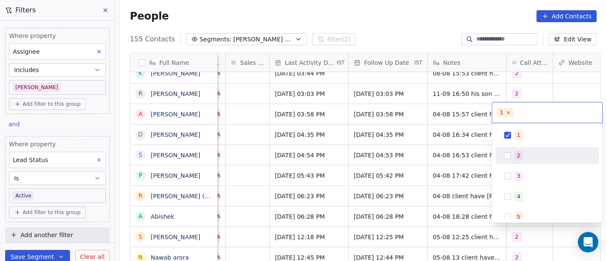
click at [509, 159] on button "Suggestions" at bounding box center [507, 155] width 7 height 7
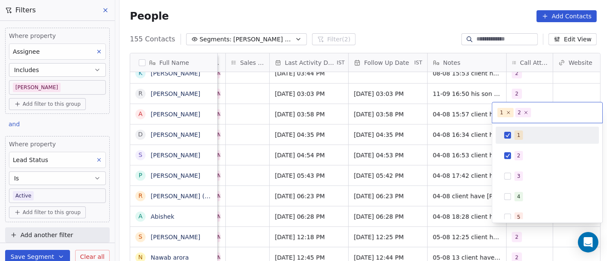
click at [518, 136] on div "1" at bounding box center [518, 136] width 3 height 8
click at [564, 85] on html "On2Cook India Pvt. Ltd. Contacts People Marketing Workflows Campaigns Sales Pip…" at bounding box center [303, 130] width 607 height 261
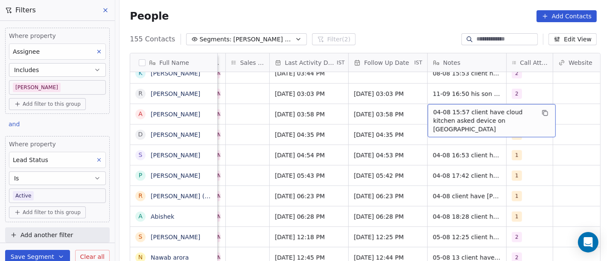
click at [453, 112] on span "04-08 15:57 client have cloud kitchen asked device on [GEOGRAPHIC_DATA]" at bounding box center [484, 121] width 102 height 26
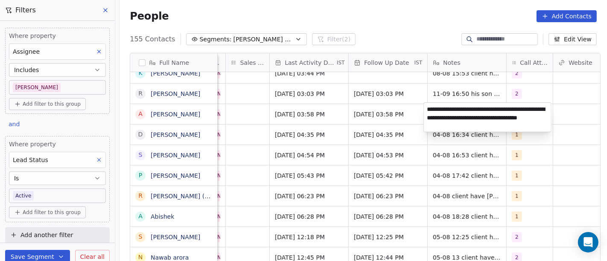
type textarea "**********"
click at [445, 184] on html "On2Cook India Pvt. Ltd. Contacts People Marketing Workflows Campaigns Sales Pip…" at bounding box center [303, 130] width 607 height 261
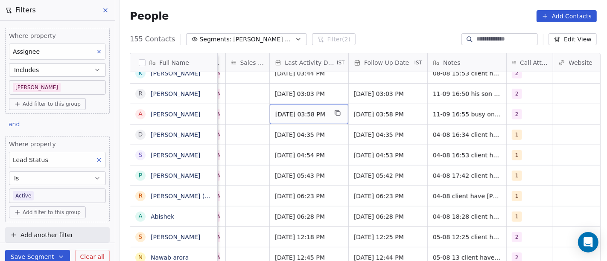
click at [317, 113] on span "[DATE] 03:58 PM" at bounding box center [301, 114] width 52 height 9
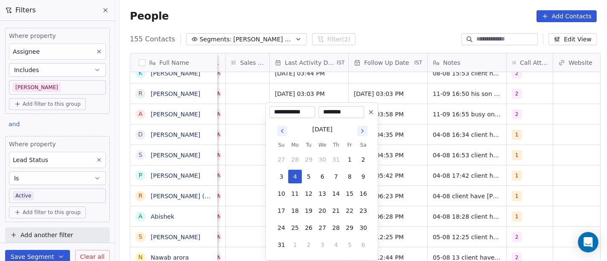
click at [364, 134] on icon "Go to next month" at bounding box center [362, 131] width 7 height 7
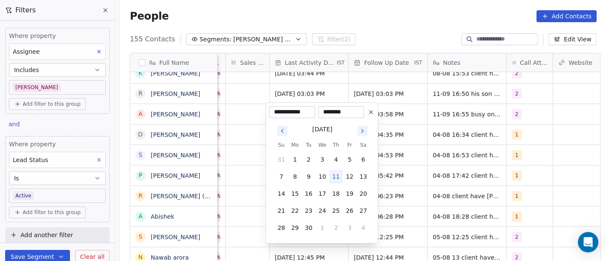
click at [334, 181] on button "11" at bounding box center [336, 177] width 14 height 14
type input "**********"
click at [431, 176] on html "On2Cook India Pvt. Ltd. Contacts People Marketing Workflows Campaigns Sales Pip…" at bounding box center [303, 130] width 607 height 261
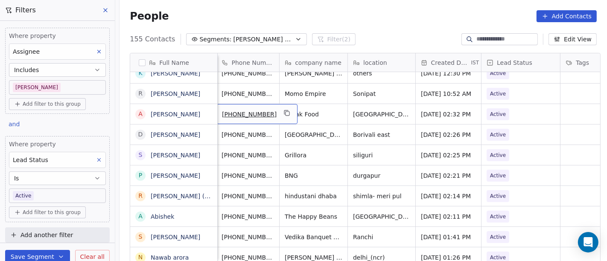
scroll to position [1, 69]
click at [287, 112] on icon "grid" at bounding box center [289, 114] width 4 height 4
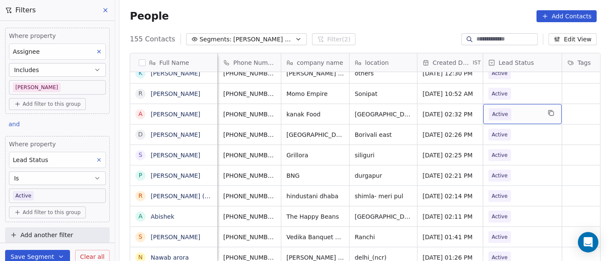
click at [510, 116] on span "Active" at bounding box center [515, 114] width 52 height 12
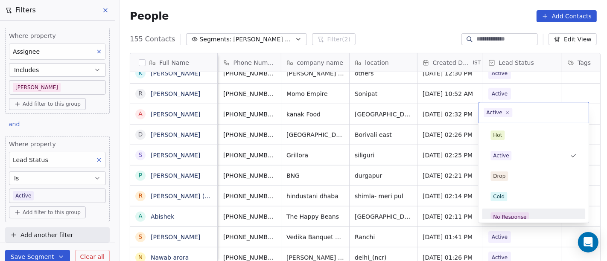
click at [523, 211] on div "No Response" at bounding box center [534, 218] width 97 height 14
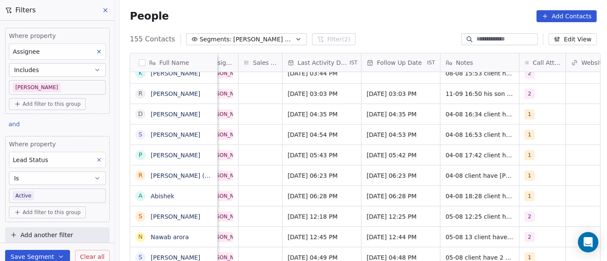
scroll to position [1, 509]
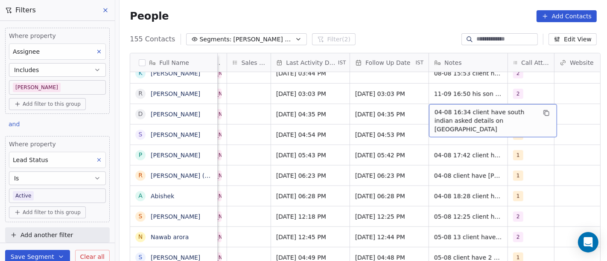
click at [452, 110] on span "04-08 16:34 client have south indian asked details on [GEOGRAPHIC_DATA]" at bounding box center [486, 121] width 102 height 26
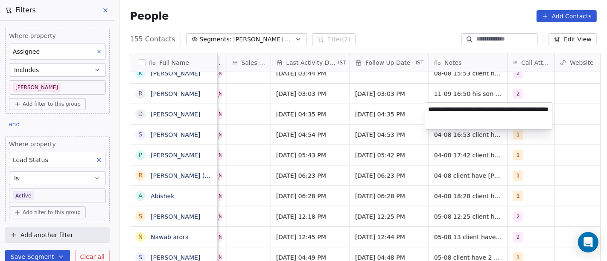
click at [404, 118] on html "On2Cook India Pvt. Ltd. Contacts People Marketing Workflows Campaigns Sales Pip…" at bounding box center [303, 130] width 607 height 261
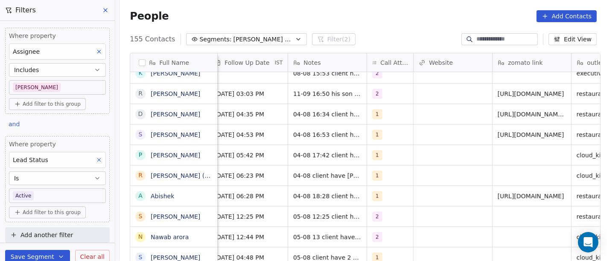
scroll to position [1, 650]
click at [398, 115] on button "grid" at bounding box center [403, 113] width 10 height 10
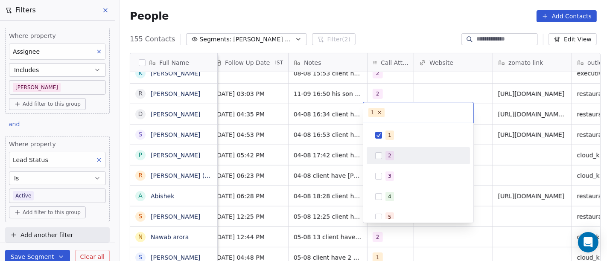
click at [384, 156] on div "2" at bounding box center [418, 156] width 97 height 14
click at [386, 145] on div "1 2 3 4 5 6 7 8 9 10" at bounding box center [418, 228] width 103 height 202
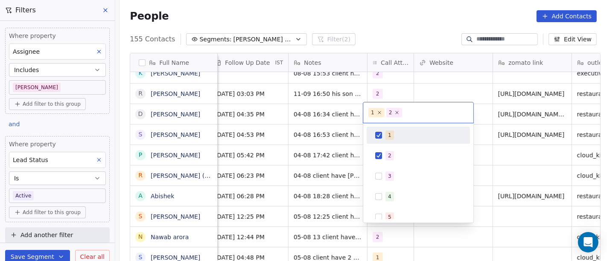
click at [398, 136] on div "1" at bounding box center [424, 135] width 76 height 9
click at [456, 83] on html "On2Cook India Pvt. Ltd. Contacts People Marketing Workflows Campaigns Sales Pip…" at bounding box center [303, 130] width 607 height 261
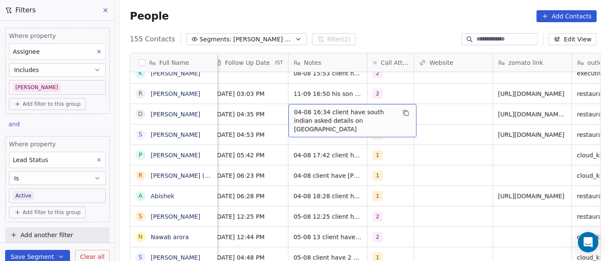
click at [327, 114] on span "04-08 16:34 client have south indian asked details on [GEOGRAPHIC_DATA]" at bounding box center [345, 121] width 102 height 26
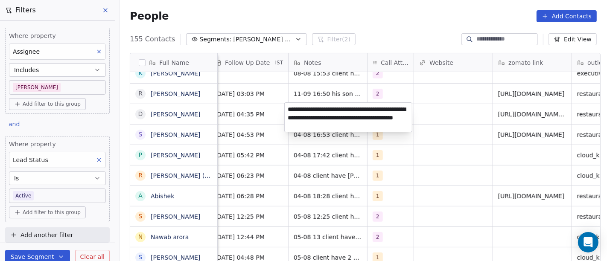
type textarea "**********"
click at [356, 148] on html "On2Cook India Pvt. Ltd. Contacts People Marketing Workflows Campaigns Sales Pip…" at bounding box center [303, 130] width 607 height 261
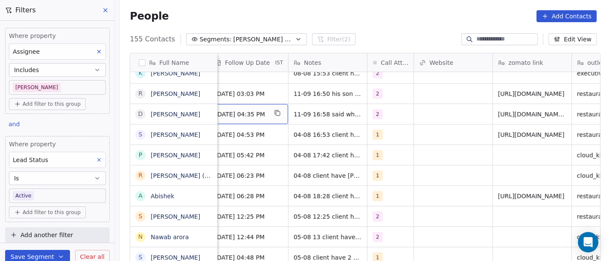
scroll to position [1, 641]
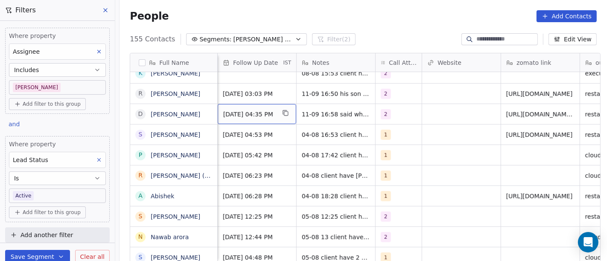
click at [249, 116] on span "[DATE] 04:35 PM" at bounding box center [249, 114] width 52 height 9
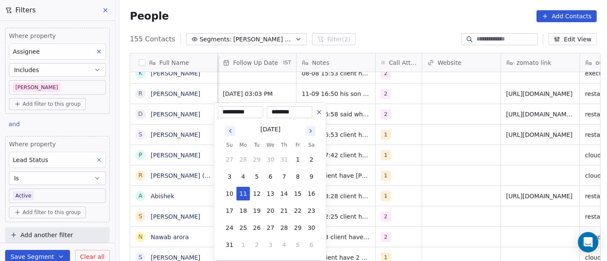
click at [318, 113] on icon at bounding box center [319, 112] width 7 height 7
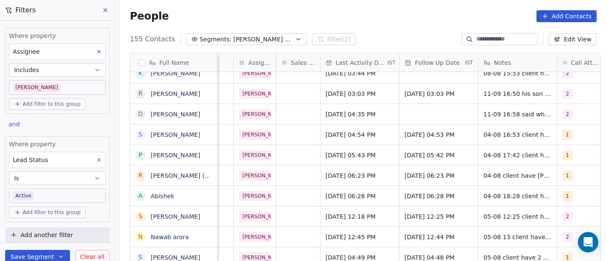
scroll to position [1, 459]
click at [351, 115] on span "[DATE] 04:35 PM" at bounding box center [353, 114] width 52 height 9
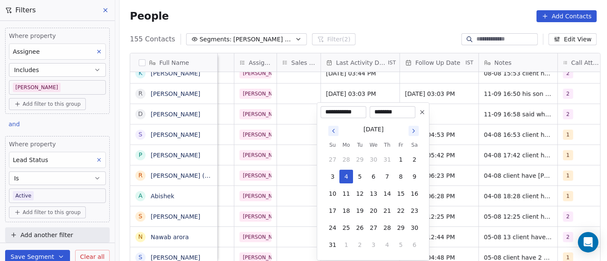
click at [421, 125] on div "[DATE]" at bounding box center [374, 128] width 96 height 11
click at [416, 133] on icon "Go to next month" at bounding box center [413, 131] width 7 height 7
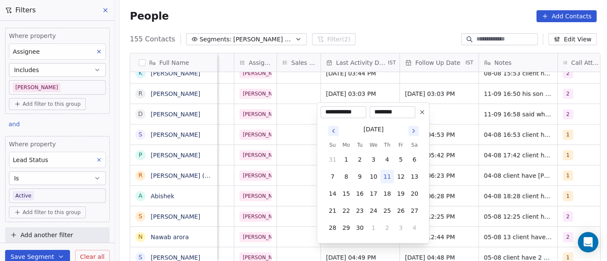
click at [383, 175] on button "11" at bounding box center [387, 177] width 14 height 14
type input "**********"
click at [512, 139] on html "On2Cook India Pvt. Ltd. Contacts People Marketing Workflows Campaigns Sales Pip…" at bounding box center [303, 130] width 607 height 261
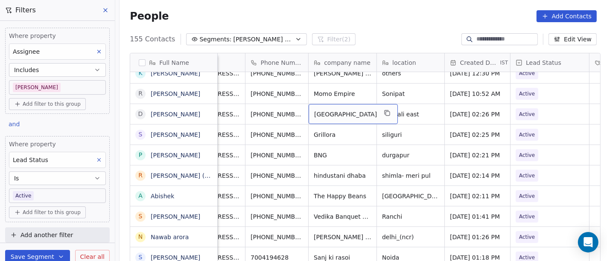
scroll to position [1, 29]
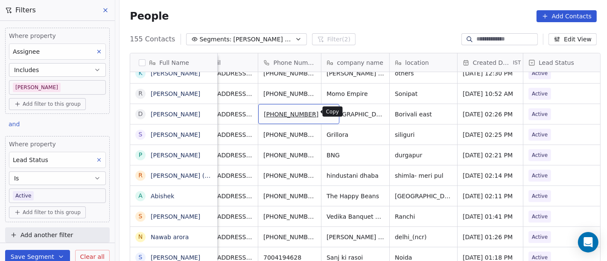
click at [325, 113] on icon "grid" at bounding box center [328, 113] width 7 height 7
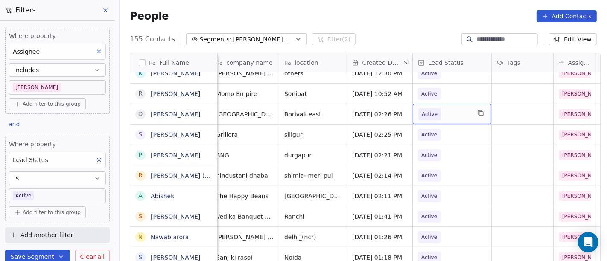
scroll to position [1, 140]
click at [444, 114] on span "Active" at bounding box center [444, 114] width 52 height 12
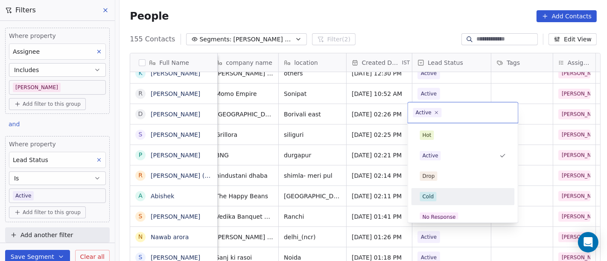
click at [432, 195] on div "Cold" at bounding box center [429, 197] width 12 height 8
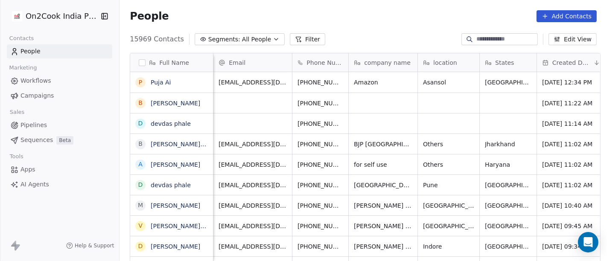
scroll to position [223, 484]
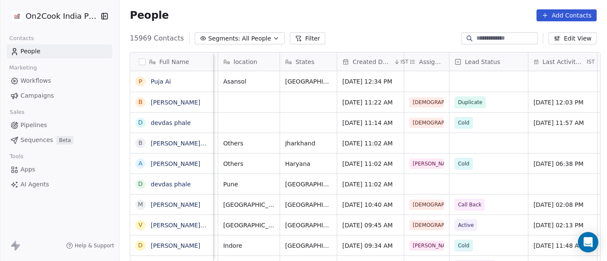
click at [290, 33] on button "Filter" at bounding box center [307, 38] width 35 height 12
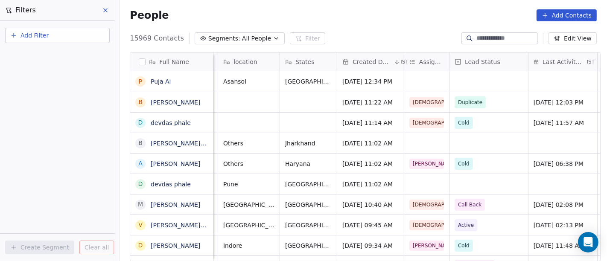
click at [56, 32] on button "Add Filter" at bounding box center [57, 35] width 105 height 15
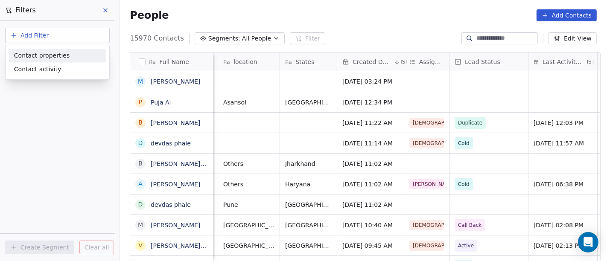
click at [61, 57] on span "Contact properties" at bounding box center [42, 55] width 56 height 9
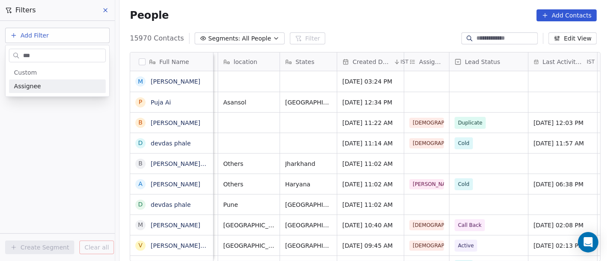
type input "***"
click at [69, 86] on div "Assignee" at bounding box center [57, 86] width 87 height 9
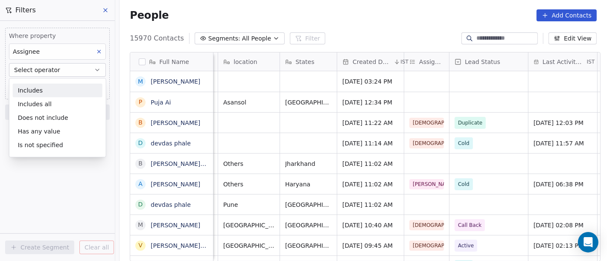
click at [73, 88] on div "Includes" at bounding box center [58, 91] width 90 height 14
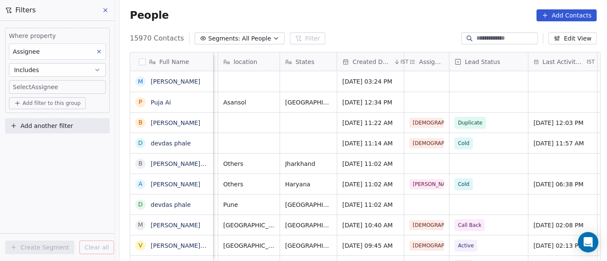
click at [59, 92] on body "On2Cook India Pvt. Ltd. Contacts People Marketing Workflows Campaigns Sales Pip…" at bounding box center [303, 130] width 607 height 261
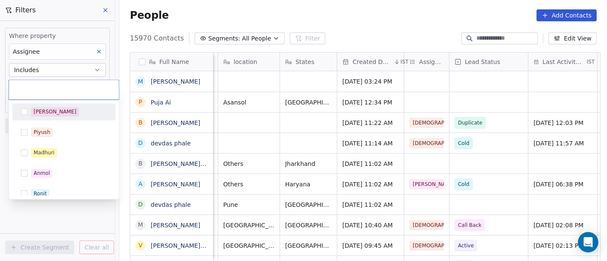
click at [57, 110] on div "[PERSON_NAME]" at bounding box center [69, 111] width 76 height 9
click at [305, 35] on html "On2Cook India Pvt. Ltd. Contacts People Marketing Workflows Campaigns Sales Pip…" at bounding box center [303, 130] width 607 height 261
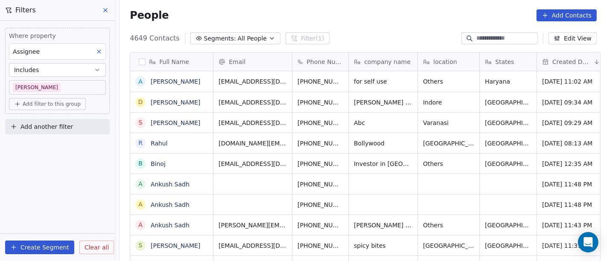
click at [47, 107] on button "Add filter to this group" at bounding box center [47, 104] width 77 height 12
click at [63, 124] on span "Contact properties" at bounding box center [46, 121] width 56 height 9
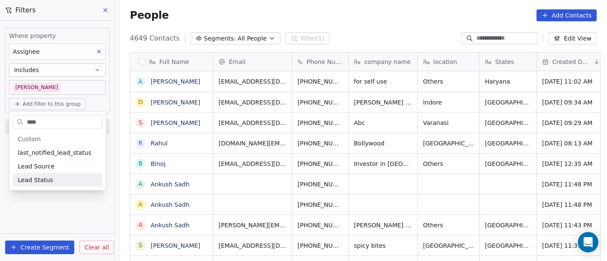
type input "****"
click at [68, 176] on div "Lead Status" at bounding box center [57, 180] width 79 height 9
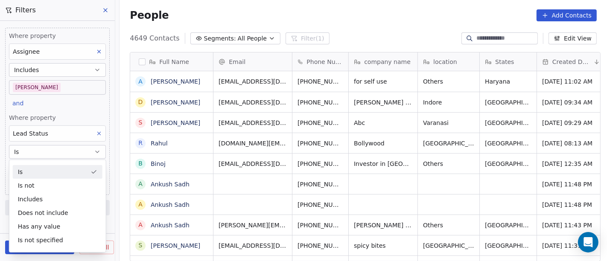
click at [444, 20] on div "People Add Contacts" at bounding box center [363, 15] width 467 height 12
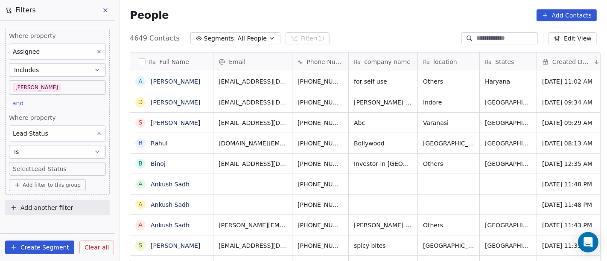
click at [50, 172] on body "On2Cook India Pvt. Ltd. Contacts People Marketing Workflows Campaigns Sales Pip…" at bounding box center [303, 130] width 607 height 261
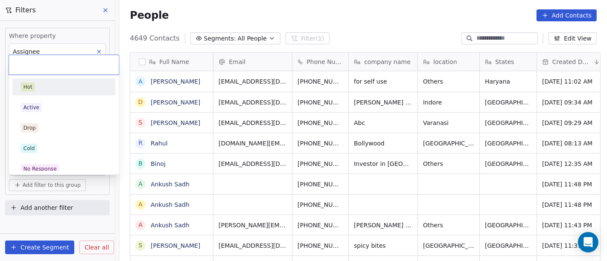
click at [40, 91] on div "Hot" at bounding box center [64, 87] width 97 height 14
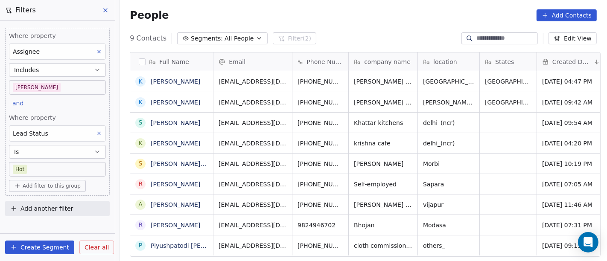
click at [353, 23] on div "People Add Contacts" at bounding box center [364, 15] width 488 height 32
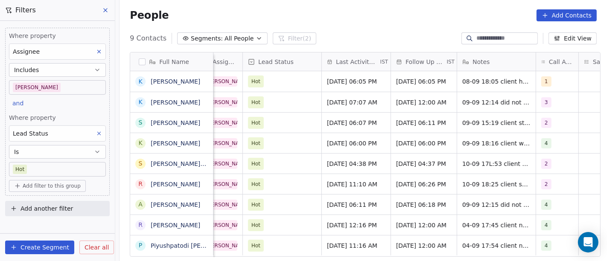
scroll to position [0, 409]
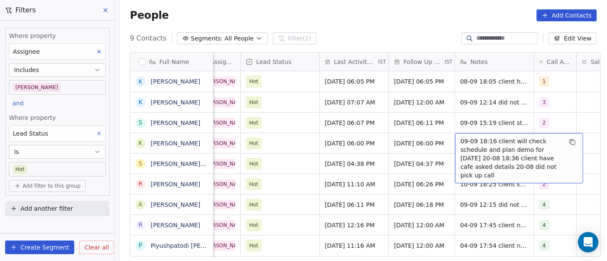
click at [467, 147] on span "09-09 18:16 client will check schedule and plan demo for tomorrow 20-08 18:36 c…" at bounding box center [512, 158] width 102 height 43
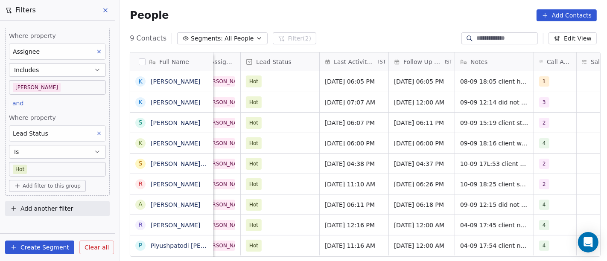
click at [397, 143] on html "On2Cook India Pvt. Ltd. Contacts People Marketing Workflows Campaigns Sales Pip…" at bounding box center [303, 130] width 607 height 261
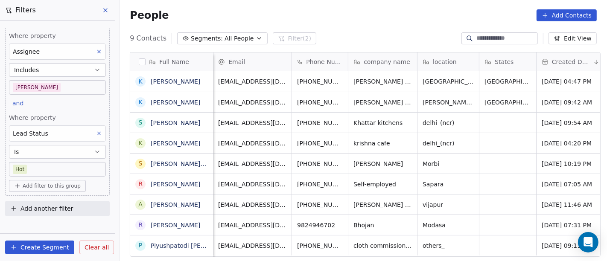
scroll to position [2, 0]
click at [360, 140] on icon "grid" at bounding box center [363, 142] width 7 height 7
click at [406, 141] on icon "grid" at bounding box center [408, 143] width 4 height 4
click at [358, 142] on button "grid" at bounding box center [363, 142] width 10 height 10
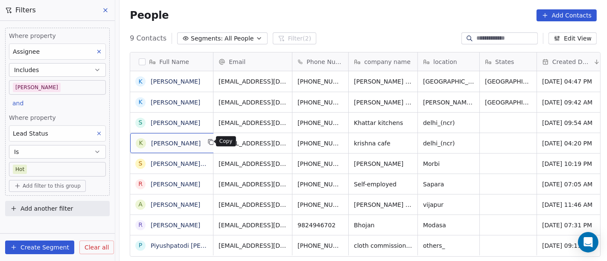
click at [208, 144] on icon "grid" at bounding box center [211, 142] width 7 height 7
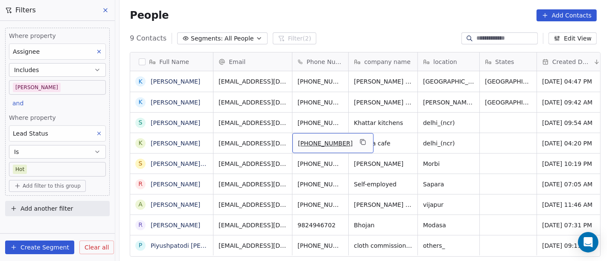
click at [318, 139] on span "+918076870721" at bounding box center [325, 143] width 55 height 9
click at [303, 135] on input "**********" at bounding box center [323, 138] width 67 height 17
type input "**********"
click at [409, 142] on html "On2Cook India Pvt. Ltd. Contacts People Marketing Workflows Campaigns Sales Pip…" at bounding box center [303, 130] width 607 height 261
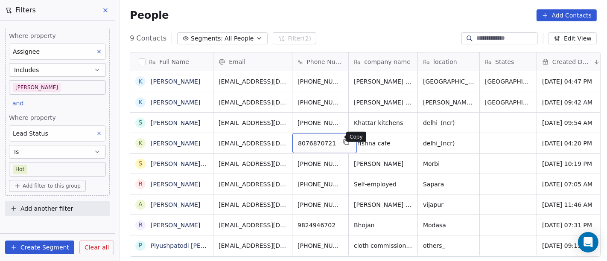
click at [343, 139] on icon "grid" at bounding box center [346, 142] width 7 height 7
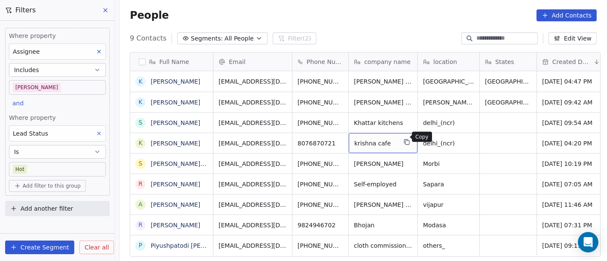
click at [404, 139] on icon "grid" at bounding box center [407, 142] width 7 height 7
click at [432, 143] on div "delhi_(ncr)" at bounding box center [448, 143] width 61 height 20
type textarea "*******"
click at [515, 139] on html "On2Cook India Pvt. Ltd. Contacts People Marketing Workflows Campaigns Sales Pip…" at bounding box center [303, 130] width 607 height 261
click at [505, 136] on html "On2Cook India Pvt. Ltd. Contacts People Marketing Workflows Campaigns Sales Pip…" at bounding box center [303, 130] width 607 height 261
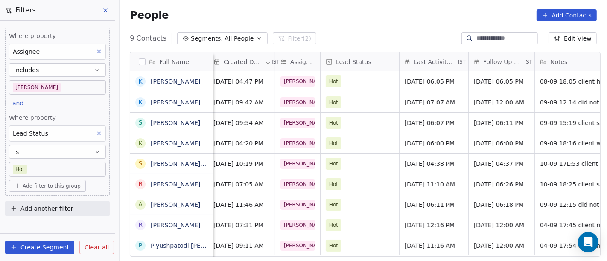
scroll to position [7, 329]
click at [413, 139] on span "Sep 09, 2025 06:00 PM" at bounding box center [430, 143] width 50 height 9
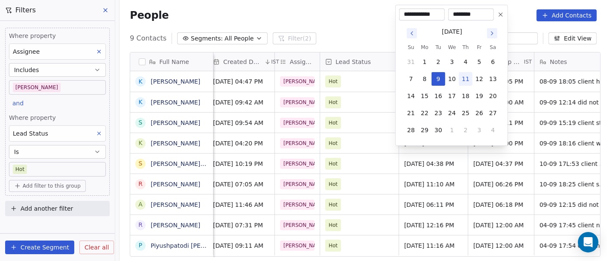
click at [461, 78] on button "11" at bounding box center [466, 79] width 14 height 14
type input "**********"
click at [509, 110] on html "On2Cook India Pvt. Ltd. Contacts People Marketing Workflows Campaigns Sales Pip…" at bounding box center [303, 130] width 607 height 261
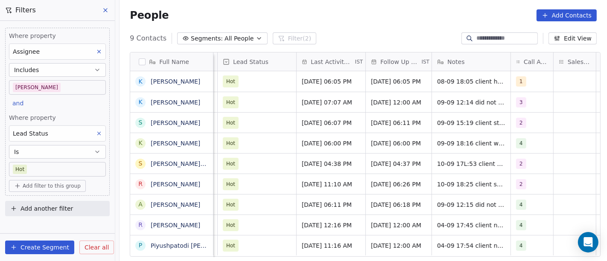
scroll to position [7, 433]
click at [387, 139] on span "10/09/2025 06:00 PM" at bounding box center [396, 143] width 50 height 9
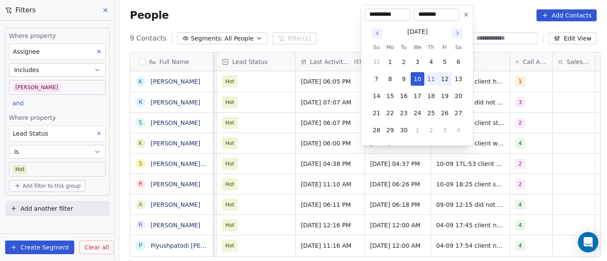
click at [444, 77] on button "12" at bounding box center [445, 79] width 14 height 14
type input "**********"
click at [516, 141] on html "On2Cook India Pvt. Ltd. Contacts People Marketing Workflows Campaigns Sales Pip…" at bounding box center [303, 130] width 607 height 261
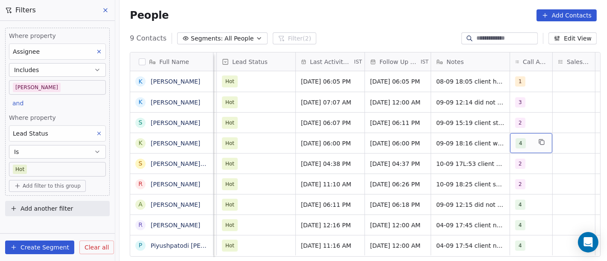
click at [516, 138] on span "4" at bounding box center [521, 143] width 10 height 10
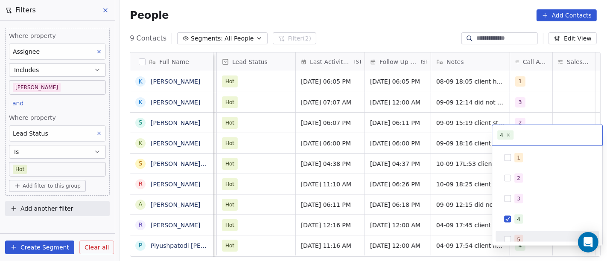
click at [520, 239] on div "5" at bounding box center [518, 240] width 3 height 8
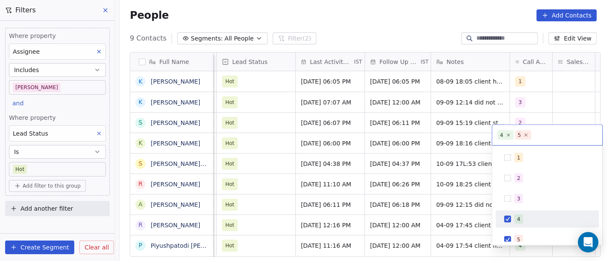
click at [515, 219] on span "4" at bounding box center [519, 219] width 9 height 9
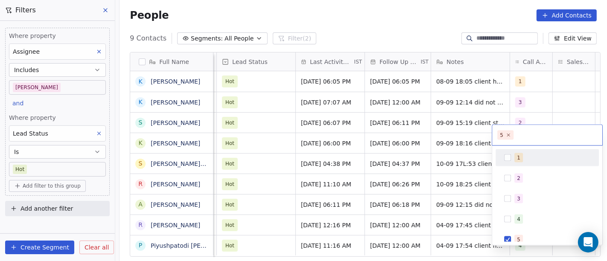
click at [559, 91] on html "On2Cook India Pvt. Ltd. Contacts People Marketing Workflows Campaigns Sales Pip…" at bounding box center [303, 130] width 607 height 261
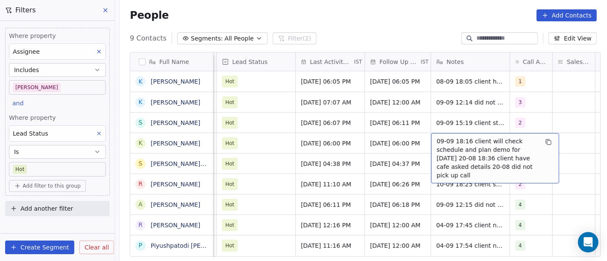
click at [474, 137] on span "09-09 18:16 client will check schedule and plan demo for tomorrow 20-08 18:36 c…" at bounding box center [488, 158] width 102 height 43
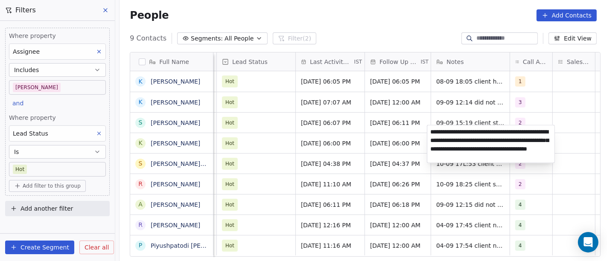
type textarea "**********"
click at [485, 100] on html "On2Cook India Pvt. Ltd. Contacts People Marketing Workflows Campaigns Sales Pip…" at bounding box center [303, 130] width 607 height 261
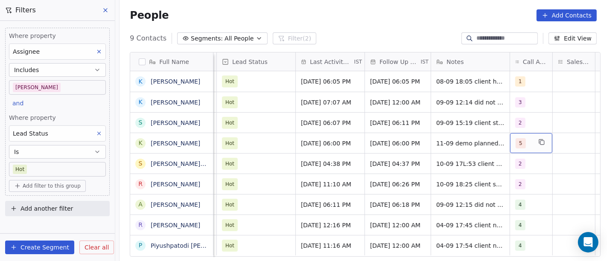
click at [516, 138] on span "5" at bounding box center [521, 143] width 10 height 10
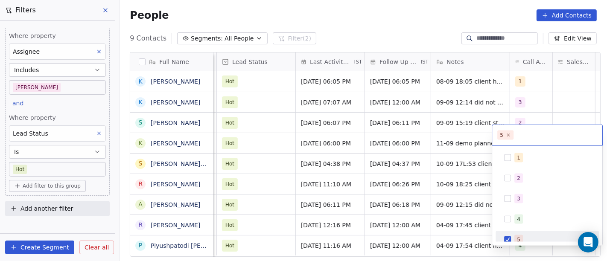
scroll to position [6, 0]
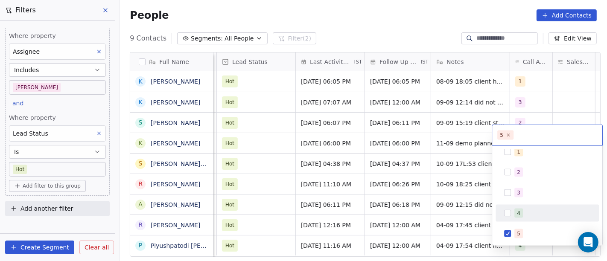
click at [510, 219] on div "4" at bounding box center [547, 214] width 97 height 14
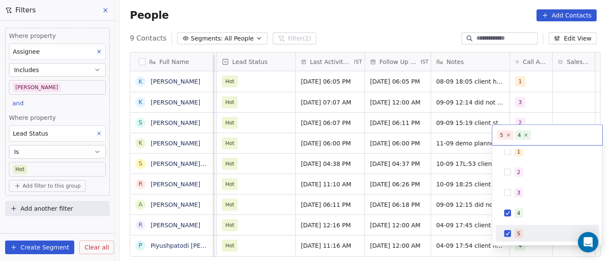
click at [511, 231] on button "Suggestions" at bounding box center [507, 234] width 7 height 7
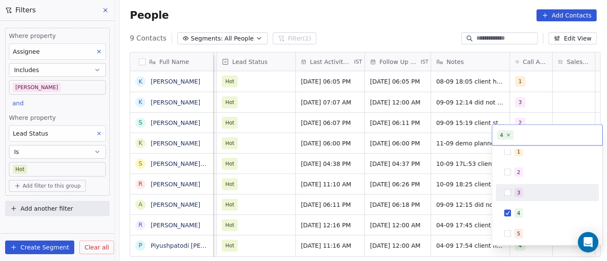
click at [441, 120] on html "On2Cook India Pvt. Ltd. Contacts People Marketing Workflows Campaigns Sales Pip…" at bounding box center [303, 130] width 607 height 261
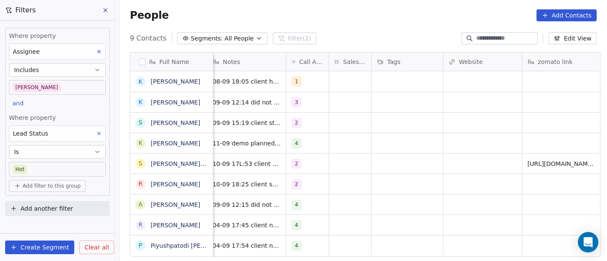
scroll to position [7, 655]
click at [337, 139] on div "grid" at bounding box center [351, 143] width 42 height 20
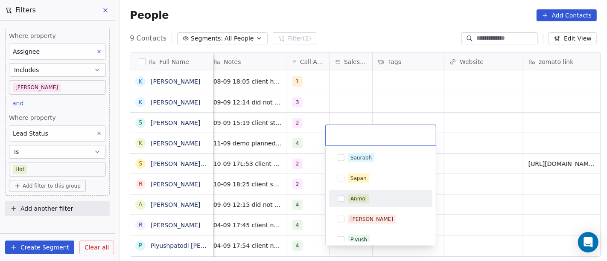
click at [371, 198] on div "Anmol" at bounding box center [386, 198] width 76 height 9
click at [447, 166] on html "On2Cook India Pvt. Ltd. Contacts People Marketing Workflows Campaigns Sales Pip…" at bounding box center [303, 130] width 607 height 261
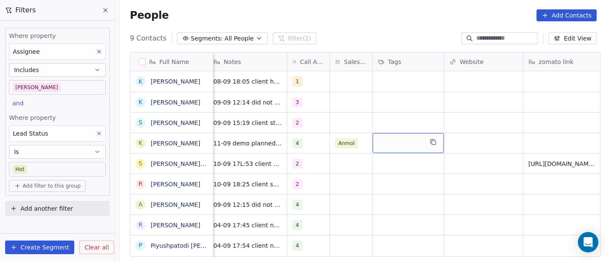
click at [405, 133] on div "grid" at bounding box center [408, 143] width 71 height 20
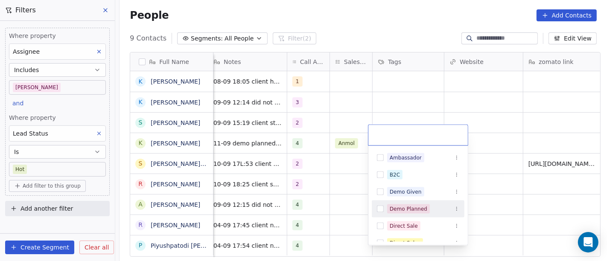
click at [422, 214] on div "Demo Planned" at bounding box center [418, 209] width 93 height 14
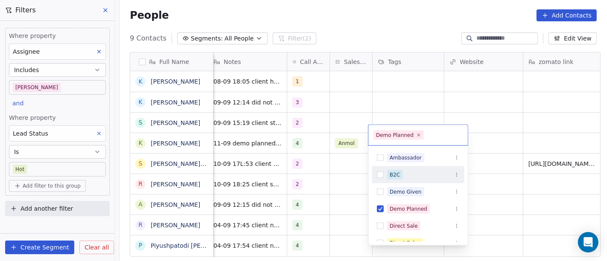
click at [503, 119] on html "On2Cook India Pvt. Ltd. Contacts People Marketing Workflows Campaigns Sales Pip…" at bounding box center [303, 130] width 607 height 261
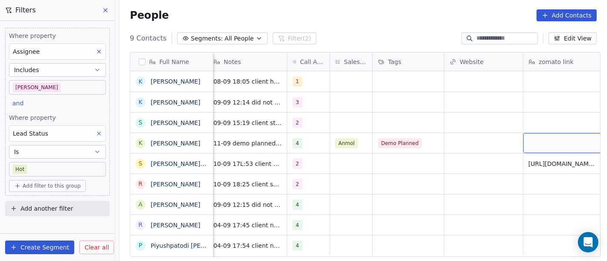
scroll to position [7, 665]
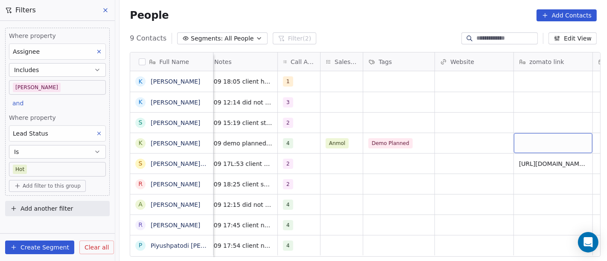
click at [540, 133] on div "grid" at bounding box center [553, 143] width 79 height 20
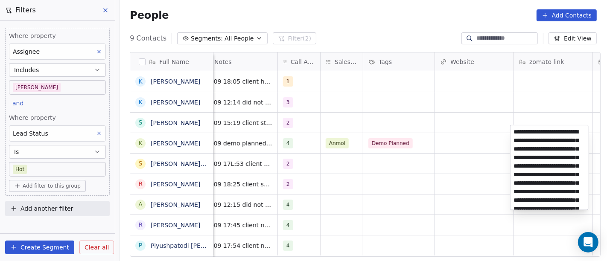
type textarea "**********"
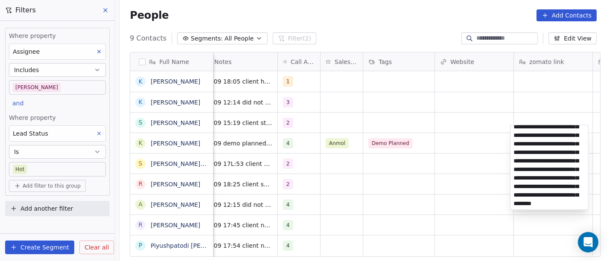
click at [468, 133] on html "On2Cook India Pvt. Ltd. Contacts People Marketing Workflows Campaigns Sales Pip…" at bounding box center [303, 130] width 607 height 261
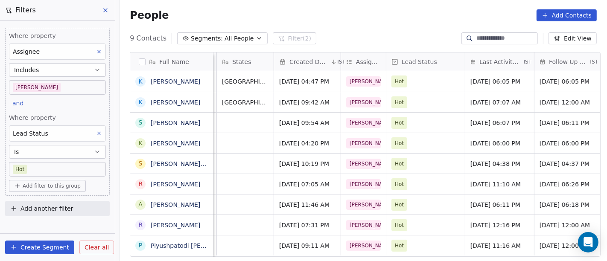
scroll to position [7, 263]
click at [395, 139] on span "Hot" at bounding box center [399, 143] width 9 height 9
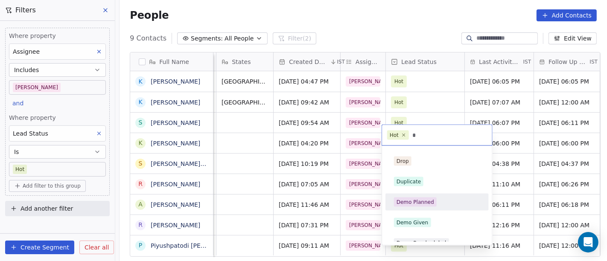
type input "*"
click at [424, 205] on div "Demo Planned" at bounding box center [416, 203] width 38 height 8
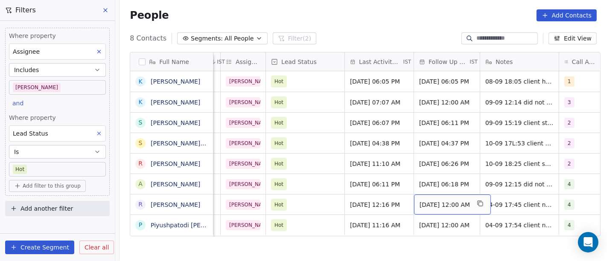
scroll to position [7, 384]
click at [436, 201] on span "11/09/2025 12:00 AM" at bounding box center [444, 205] width 50 height 9
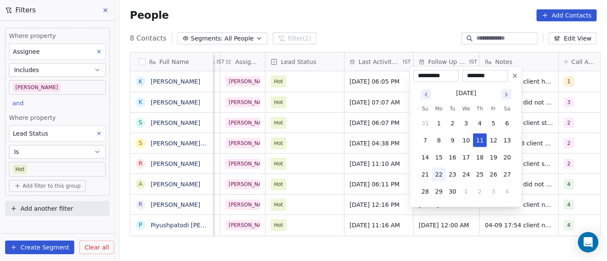
click at [441, 172] on button "22" at bounding box center [439, 175] width 14 height 14
type input "**********"
click at [395, 238] on html "On2Cook India Pvt. Ltd. Contacts People Marketing Workflows Campaigns Sales Pip…" at bounding box center [303, 130] width 607 height 261
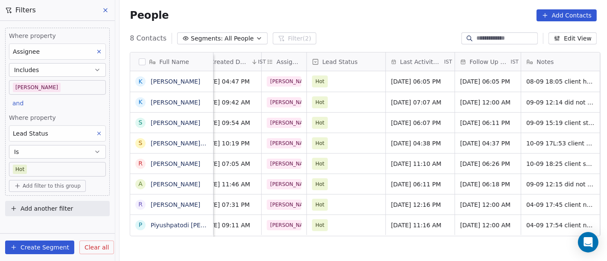
scroll to position [7, 342]
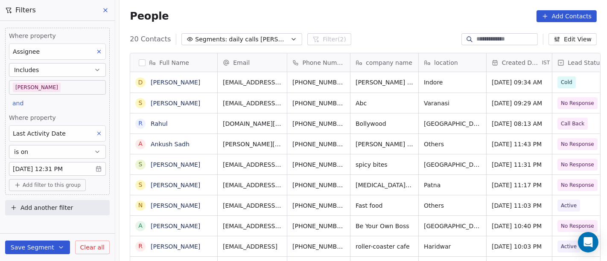
scroll to position [223, 484]
click at [345, 15] on div "People Add Contacts" at bounding box center [363, 15] width 467 height 12
click at [76, 94] on body "On2Cook India Pvt. Ltd. Contacts People Marketing Workflows Campaigns Sales Pip…" at bounding box center [303, 130] width 607 height 261
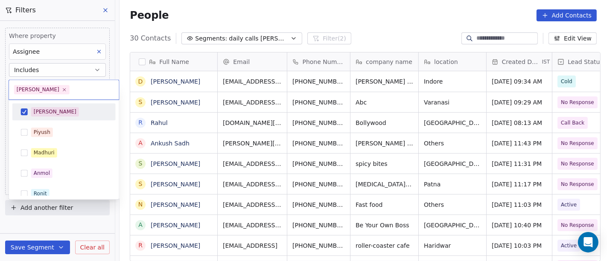
click at [76, 88] on input "text" at bounding box center [92, 89] width 43 height 9
click at [64, 113] on div "[PERSON_NAME]" at bounding box center [69, 111] width 76 height 9
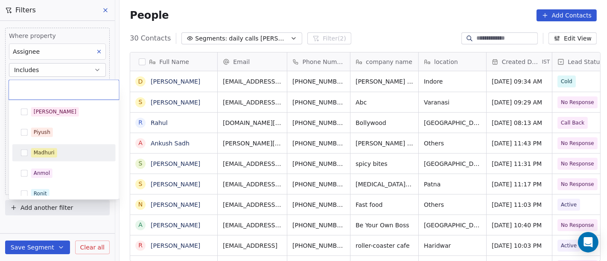
click at [73, 152] on div "Madhuri" at bounding box center [69, 152] width 76 height 9
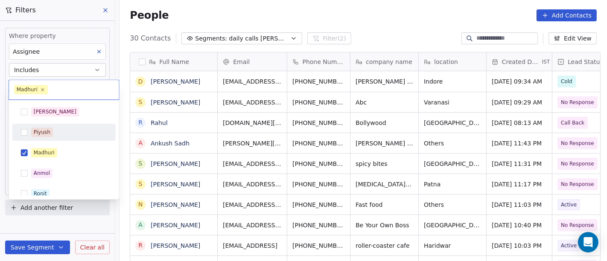
click at [337, 20] on html "On2Cook India Pvt. Ltd. Contacts People Marketing Workflows Campaigns Sales Pip…" at bounding box center [303, 130] width 607 height 261
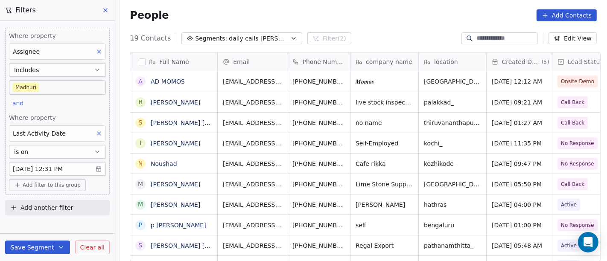
click at [55, 84] on body "On2Cook India Pvt. Ltd. Contacts People Marketing Workflows Campaigns Sales Pip…" at bounding box center [303, 130] width 607 height 261
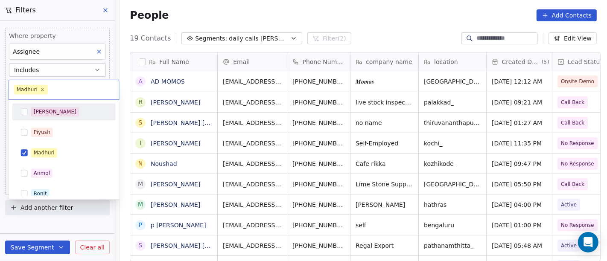
click at [63, 106] on div "[PERSON_NAME]" at bounding box center [64, 112] width 97 height 14
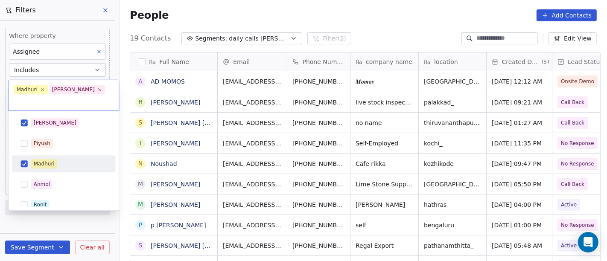
click at [63, 159] on div "Madhuri" at bounding box center [69, 163] width 76 height 9
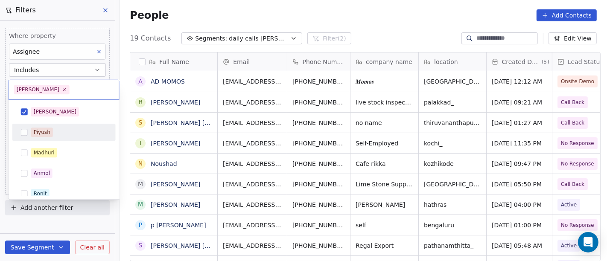
click at [352, 25] on html "On2Cook India Pvt. Ltd. Contacts People Marketing Workflows Campaigns Sales Pip…" at bounding box center [303, 130] width 607 height 261
